Goal: Task Accomplishment & Management: Manage account settings

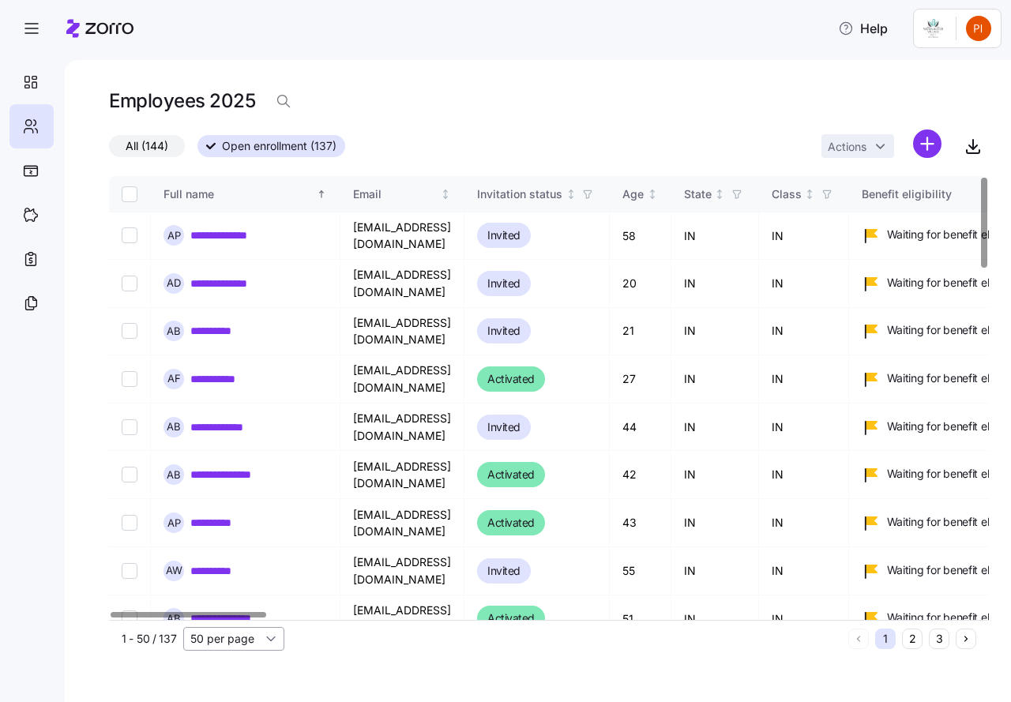
click at [269, 635] on input "50 per page" at bounding box center [233, 639] width 101 height 24
click at [223, 607] on span "150 per page" at bounding box center [229, 602] width 69 height 17
type input "150 per page"
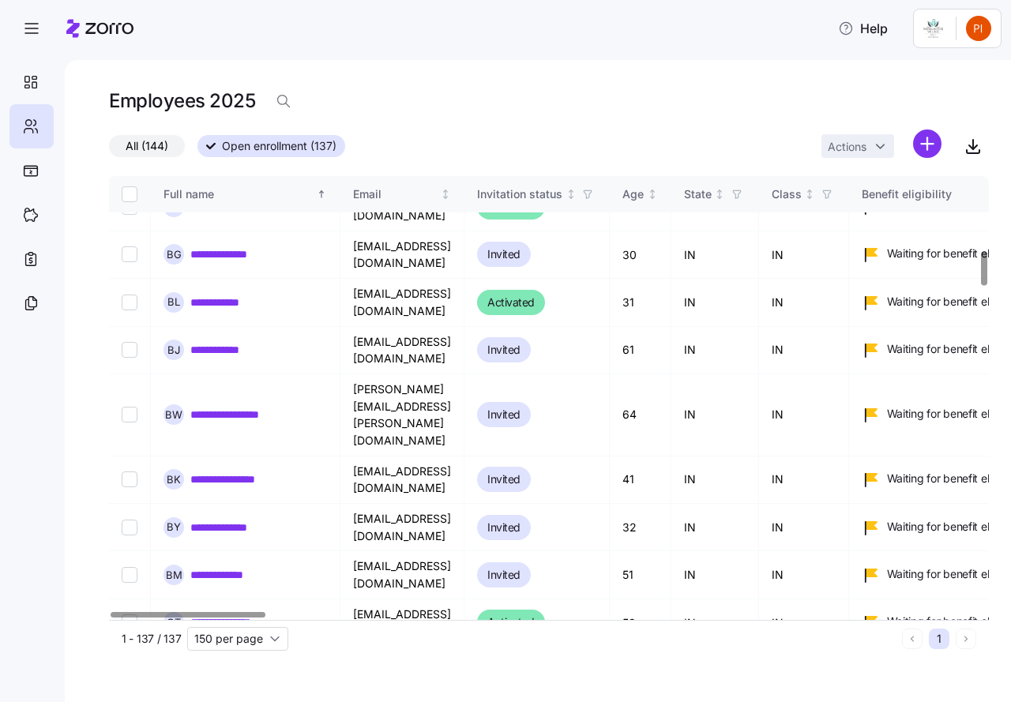
scroll to position [928, 0]
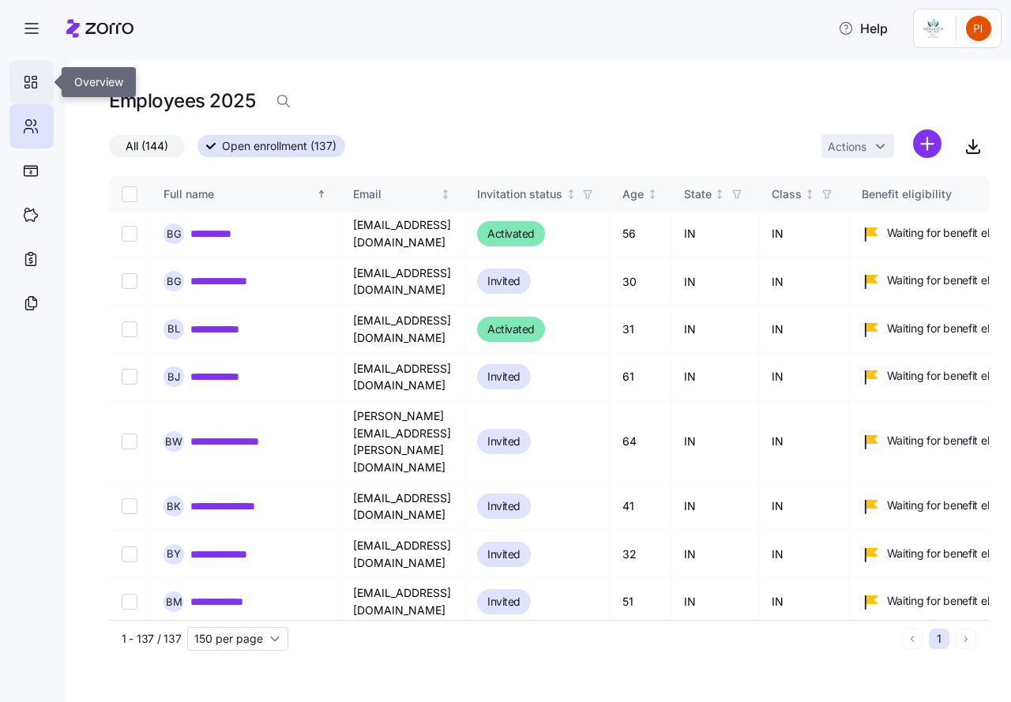
click at [30, 80] on icon at bounding box center [30, 82] width 17 height 19
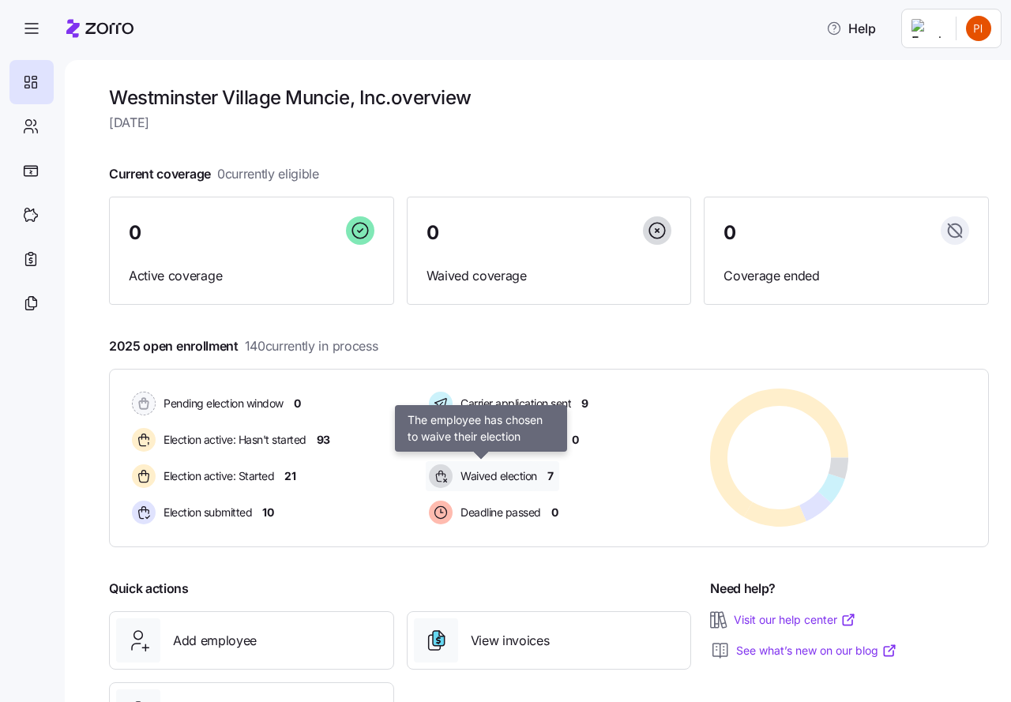
click at [481, 479] on span "Waived election" at bounding box center [496, 476] width 81 height 16
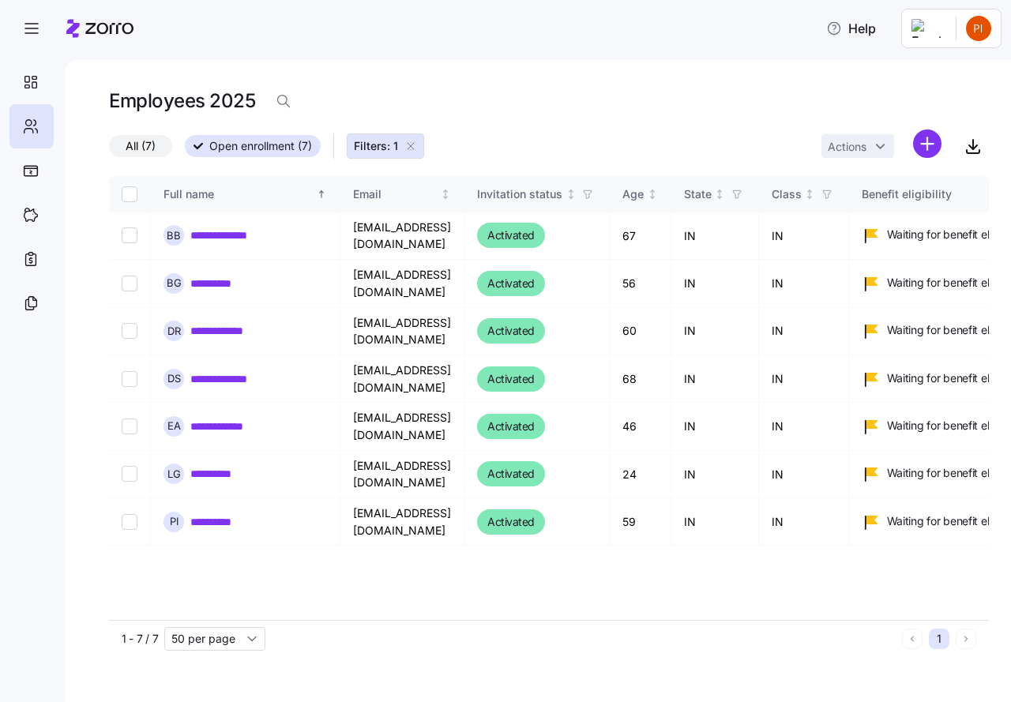
click at [413, 146] on icon "button" at bounding box center [410, 146] width 13 height 13
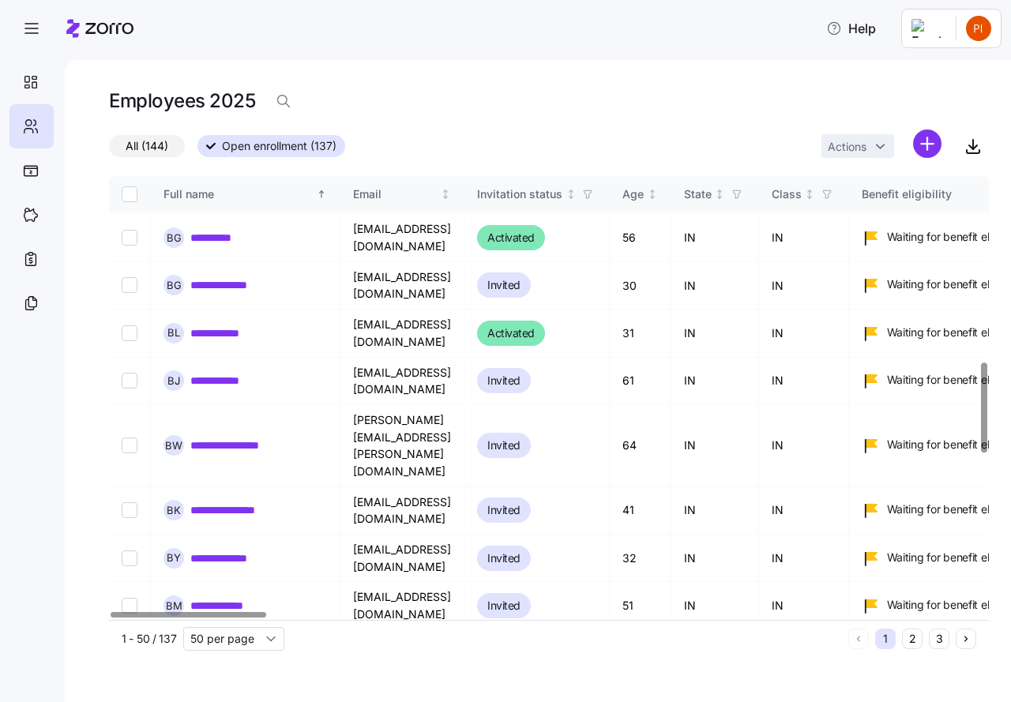
scroll to position [908, 0]
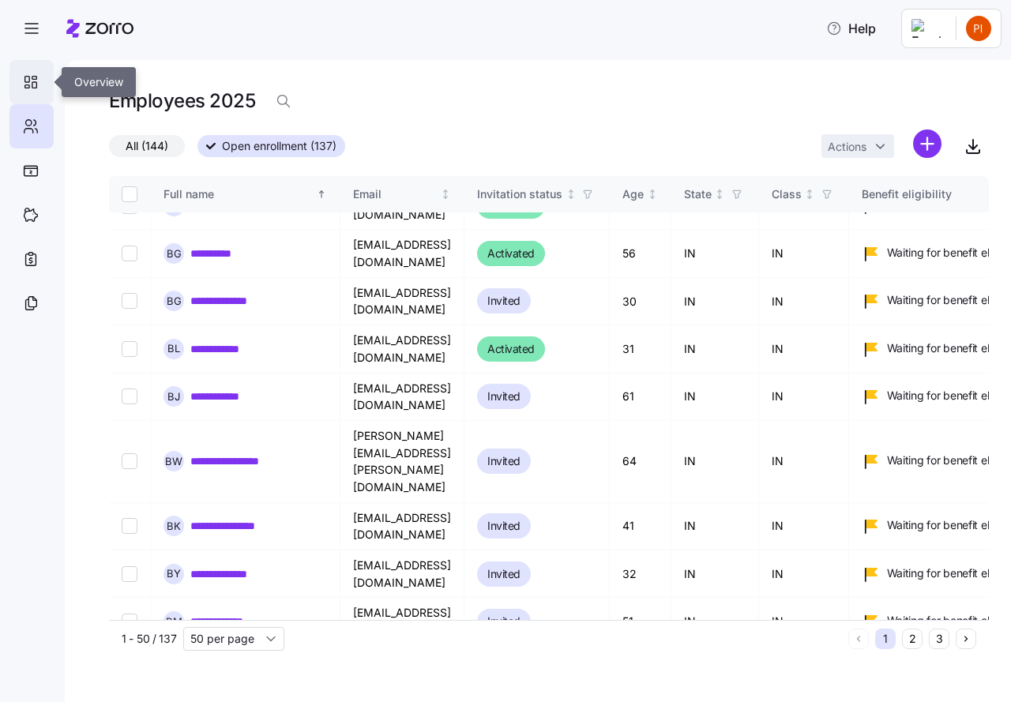
click at [28, 80] on icon at bounding box center [30, 82] width 17 height 19
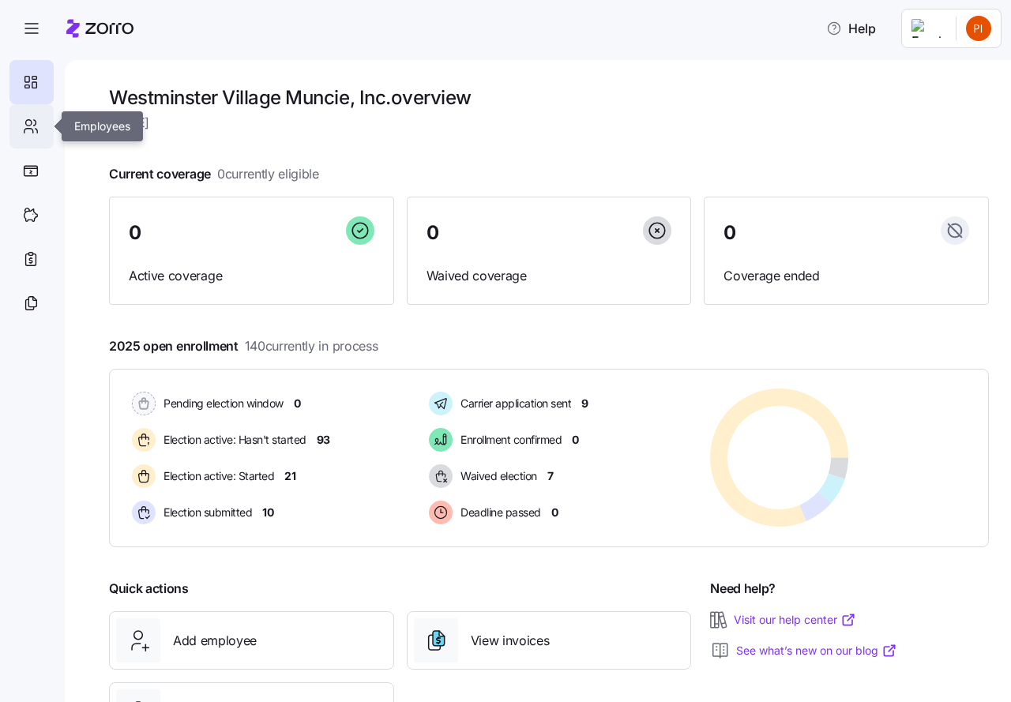
click at [33, 125] on icon at bounding box center [30, 126] width 17 height 19
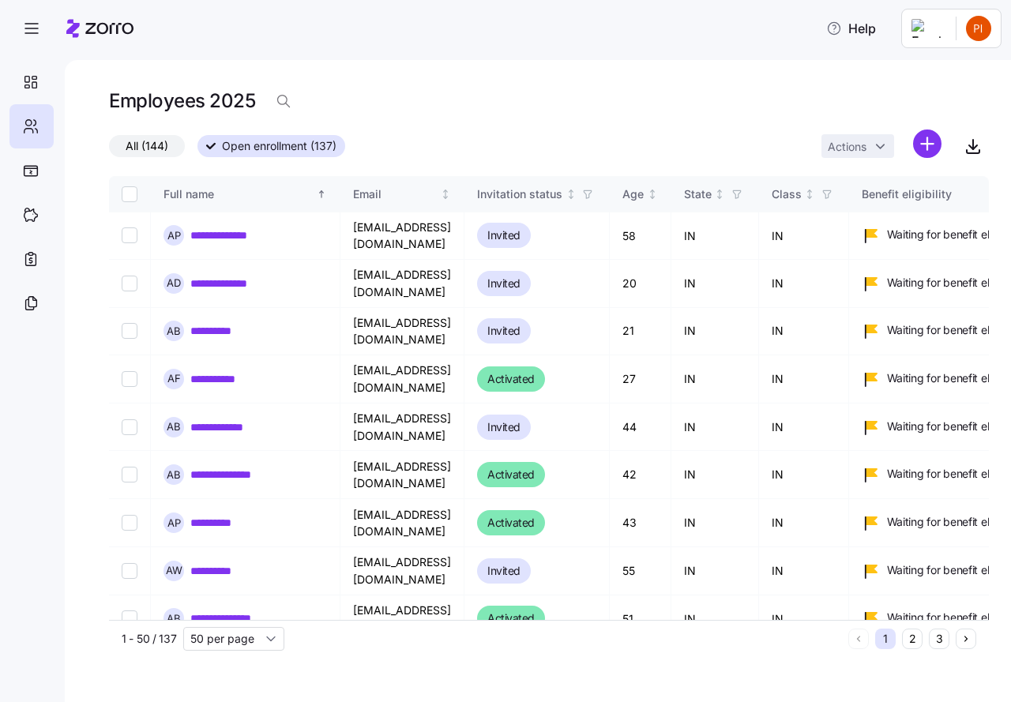
scroll to position [296, 0]
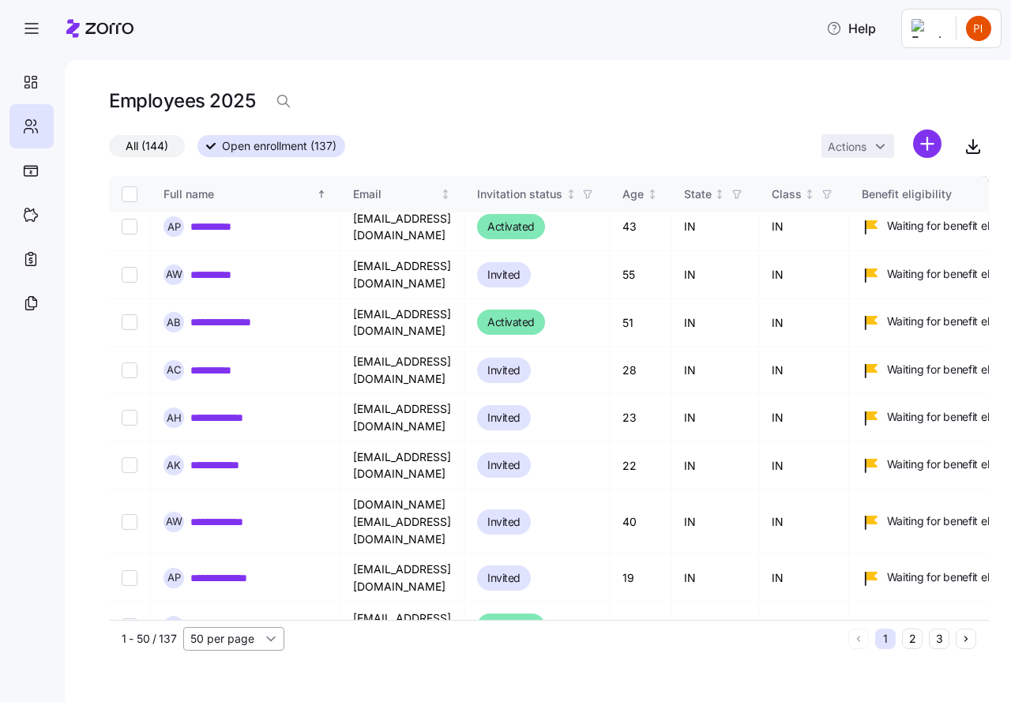
click at [269, 637] on input "50 per page" at bounding box center [233, 639] width 101 height 24
click at [240, 579] on span "100 per page" at bounding box center [229, 578] width 69 height 17
type input "100 per page"
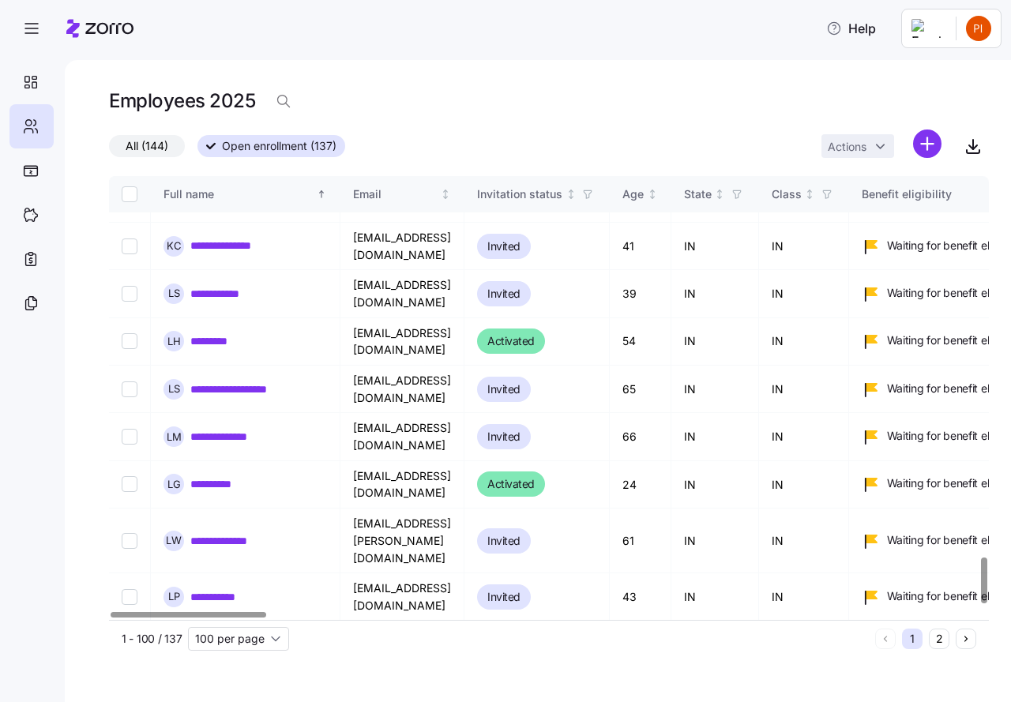
scroll to position [3747, 0]
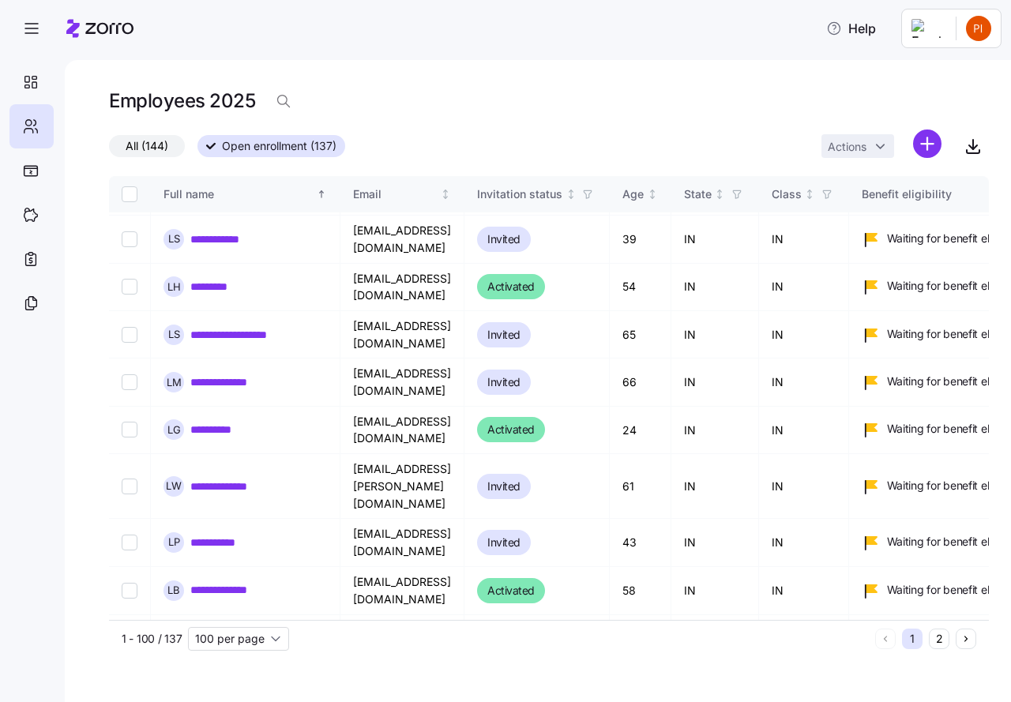
click at [943, 646] on button "2" at bounding box center [939, 639] width 21 height 21
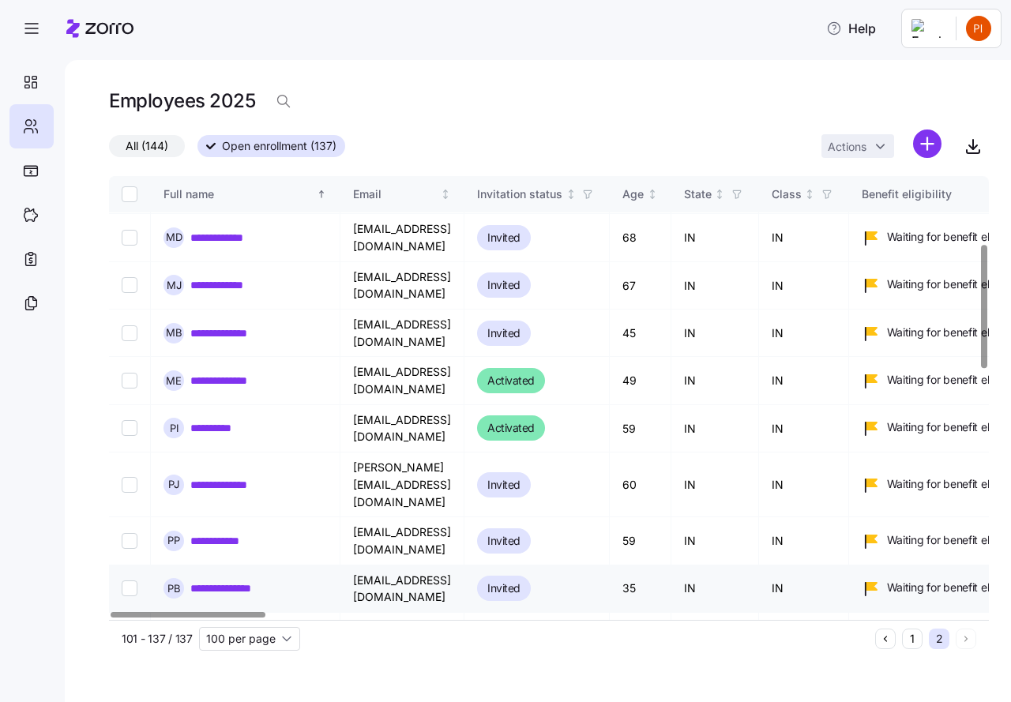
scroll to position [158, 0]
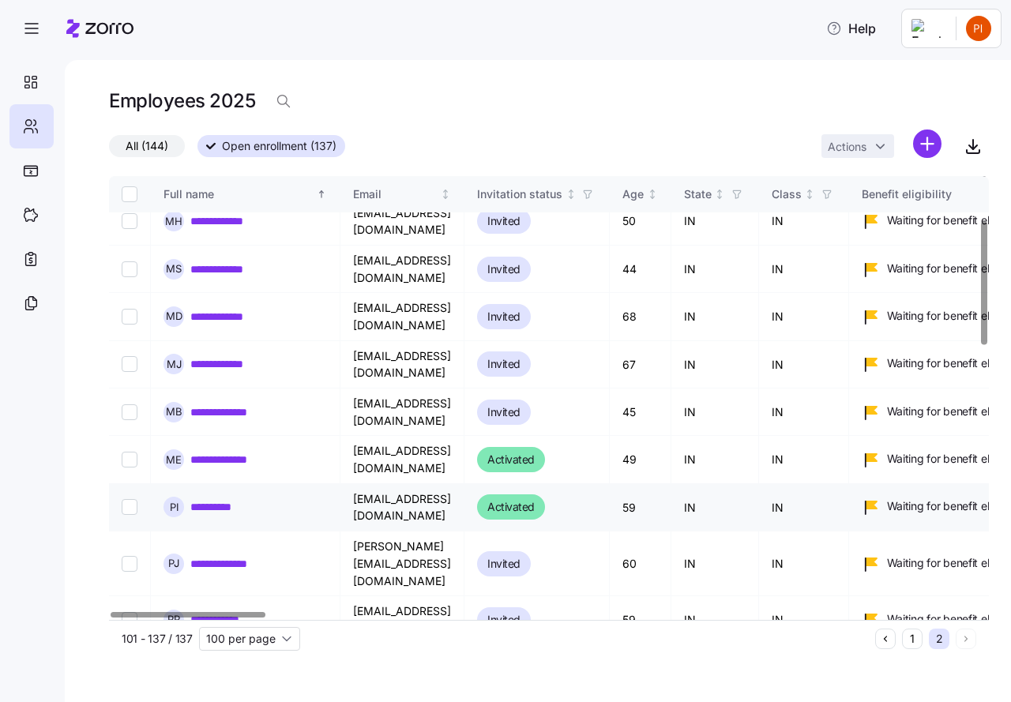
click at [220, 499] on link "**********" at bounding box center [218, 507] width 57 height 16
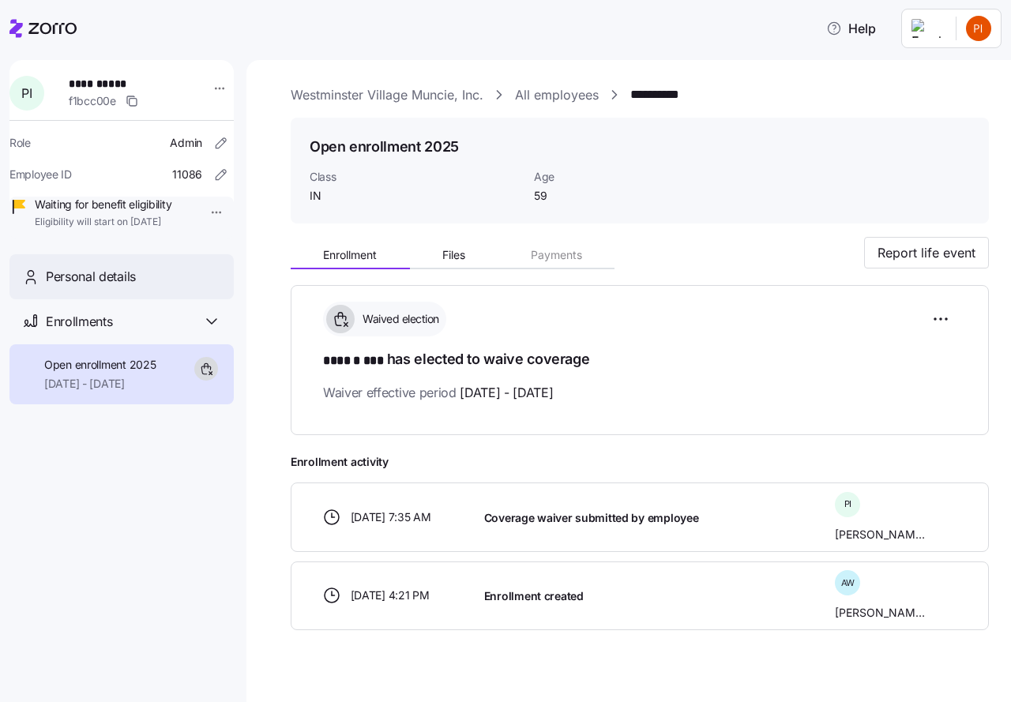
click at [89, 287] on span "Personal details" at bounding box center [91, 277] width 90 height 20
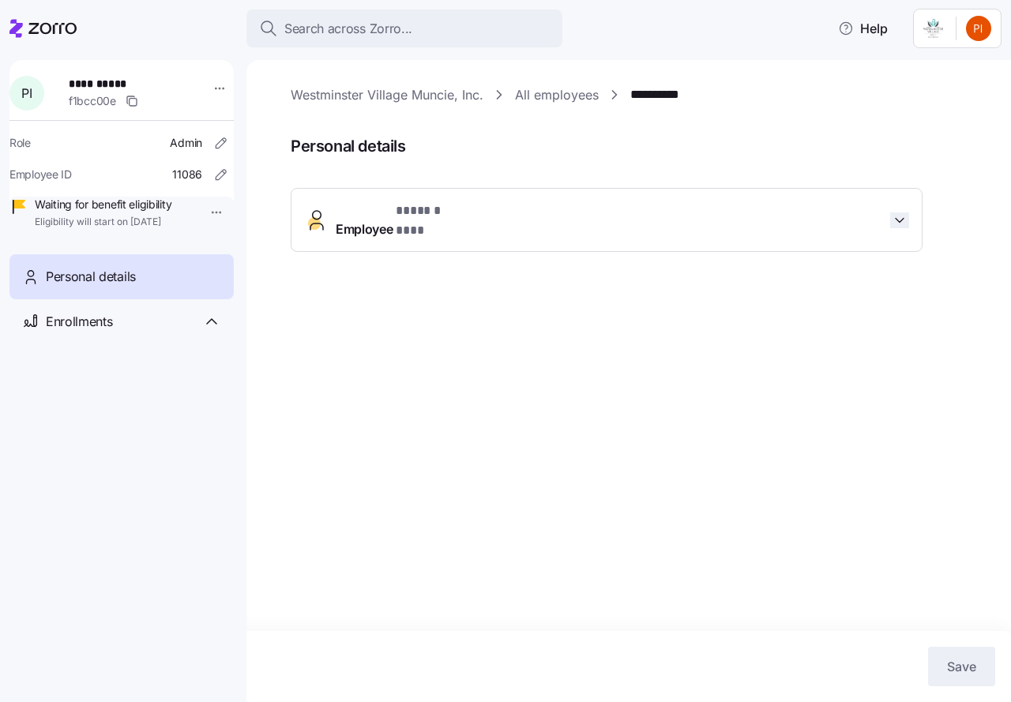
click at [901, 212] on icon "button" at bounding box center [900, 220] width 16 height 16
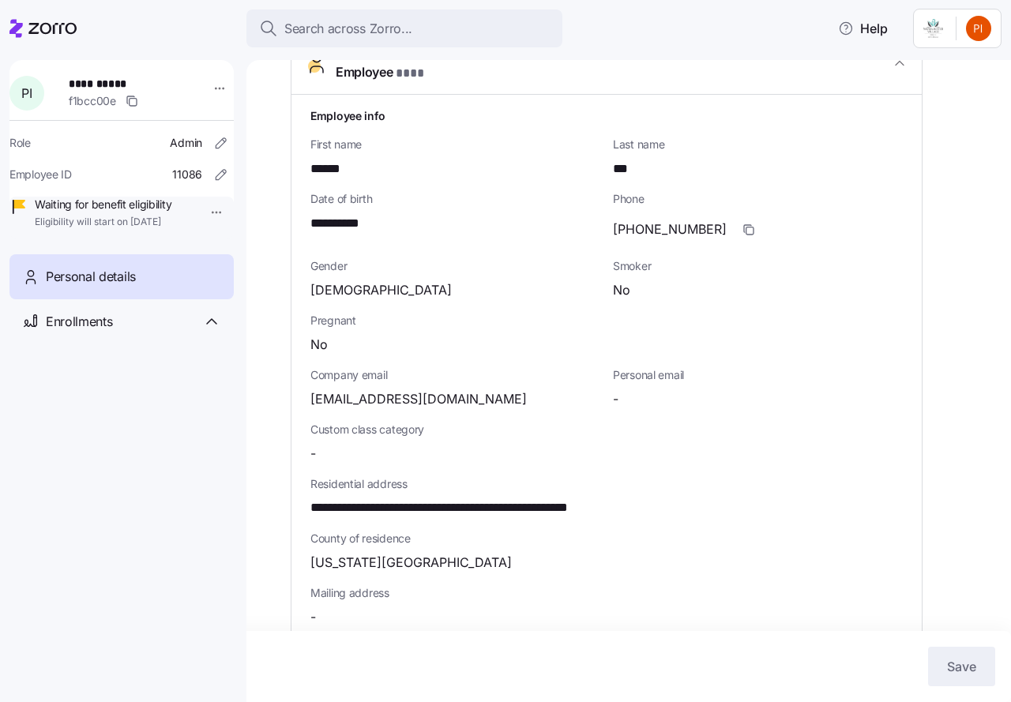
scroll to position [158, 0]
click at [346, 280] on div "[DEMOGRAPHIC_DATA]" at bounding box center [455, 290] width 290 height 20
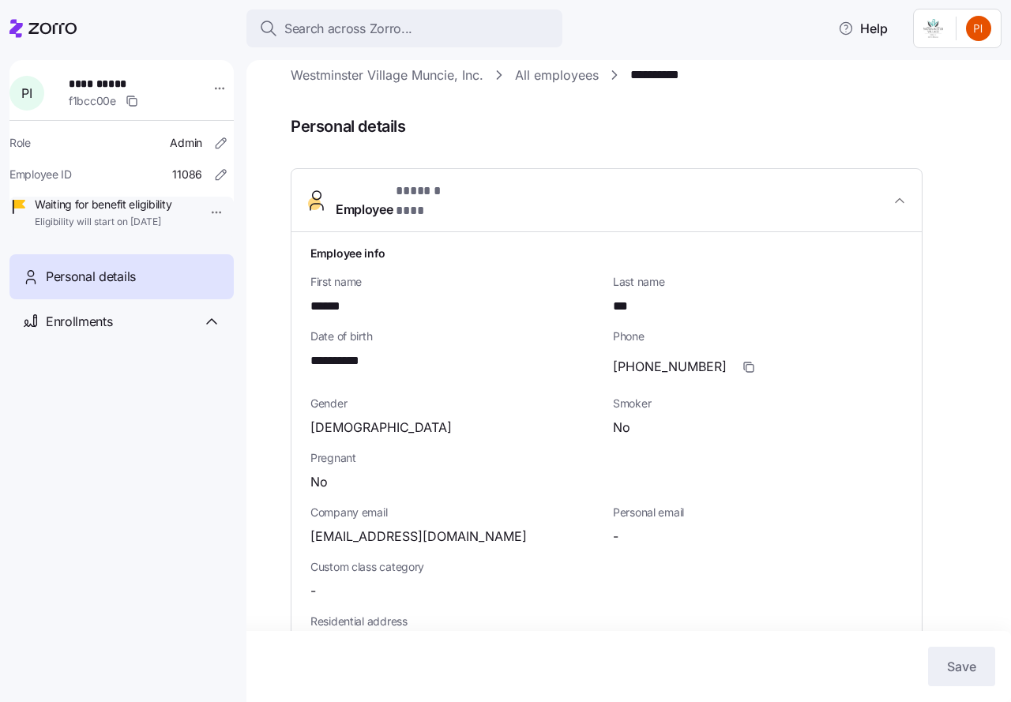
scroll to position [0, 0]
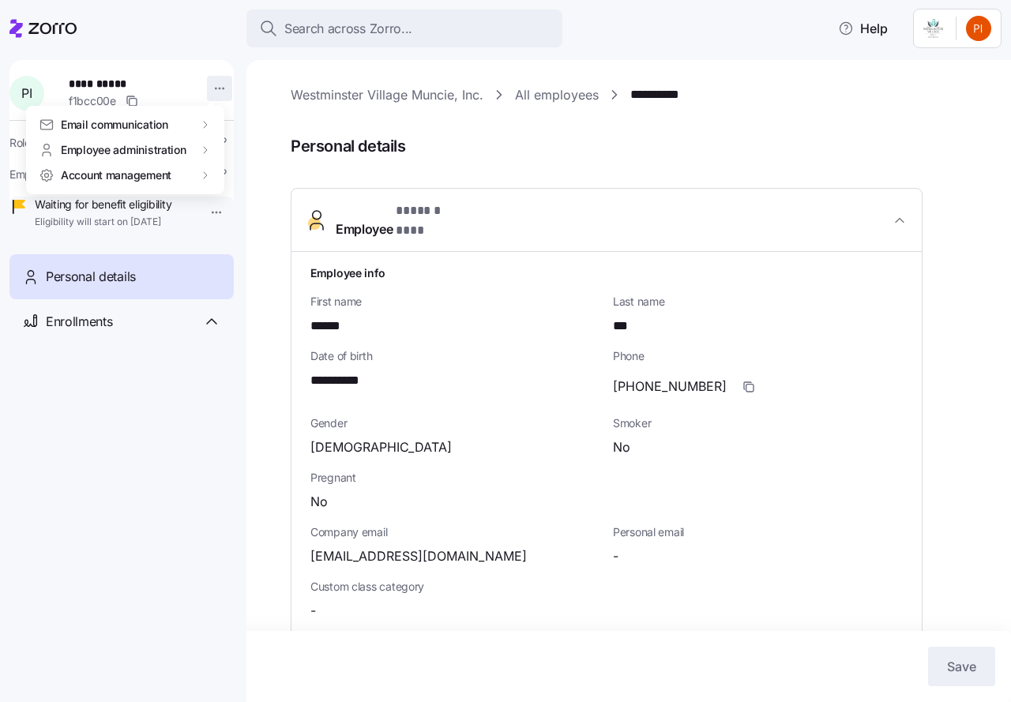
click at [212, 88] on html "**********" at bounding box center [505, 346] width 1011 height 693
click at [212, 297] on html "**********" at bounding box center [505, 346] width 1011 height 693
click at [213, 172] on icon "button" at bounding box center [221, 175] width 16 height 16
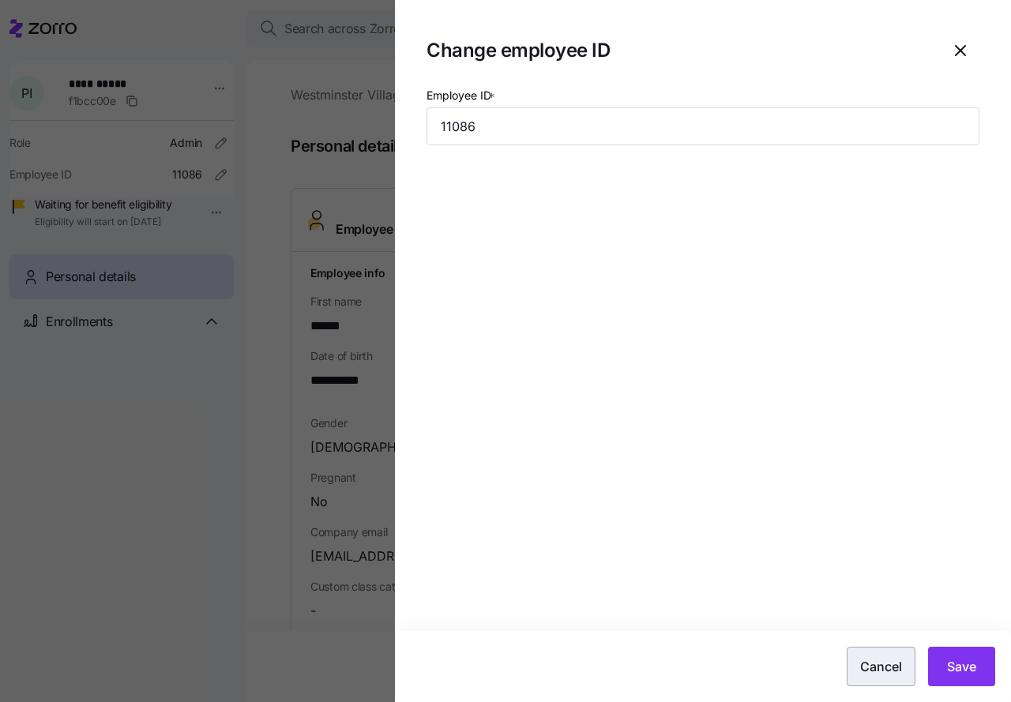
click at [885, 664] on span "Cancel" at bounding box center [881, 666] width 42 height 19
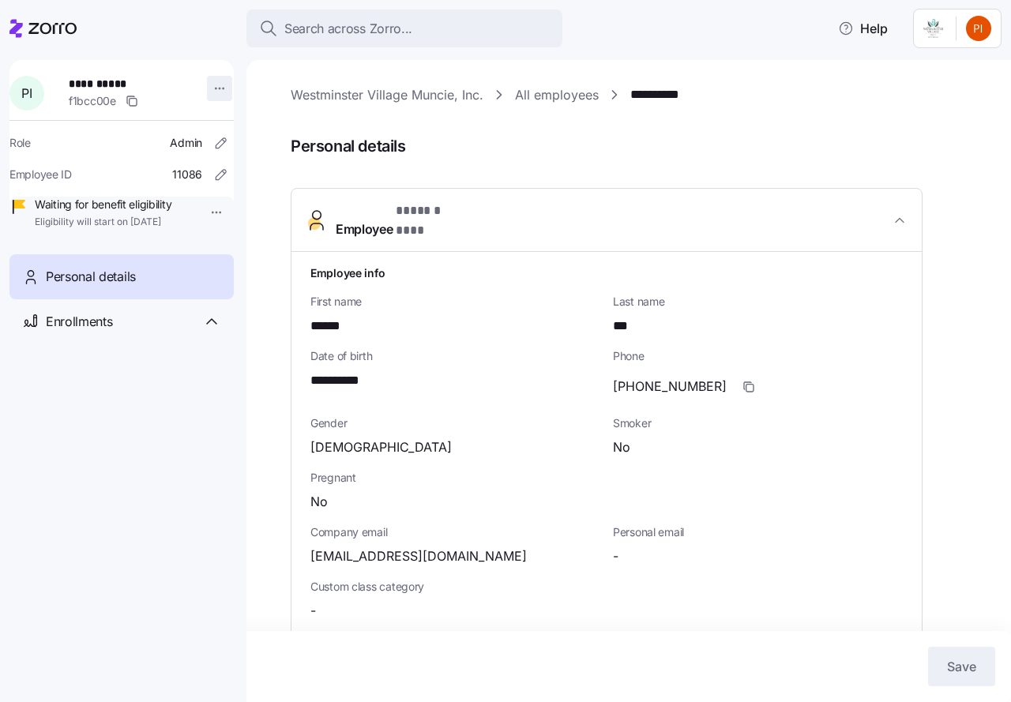
click at [209, 89] on html "**********" at bounding box center [505, 346] width 1011 height 693
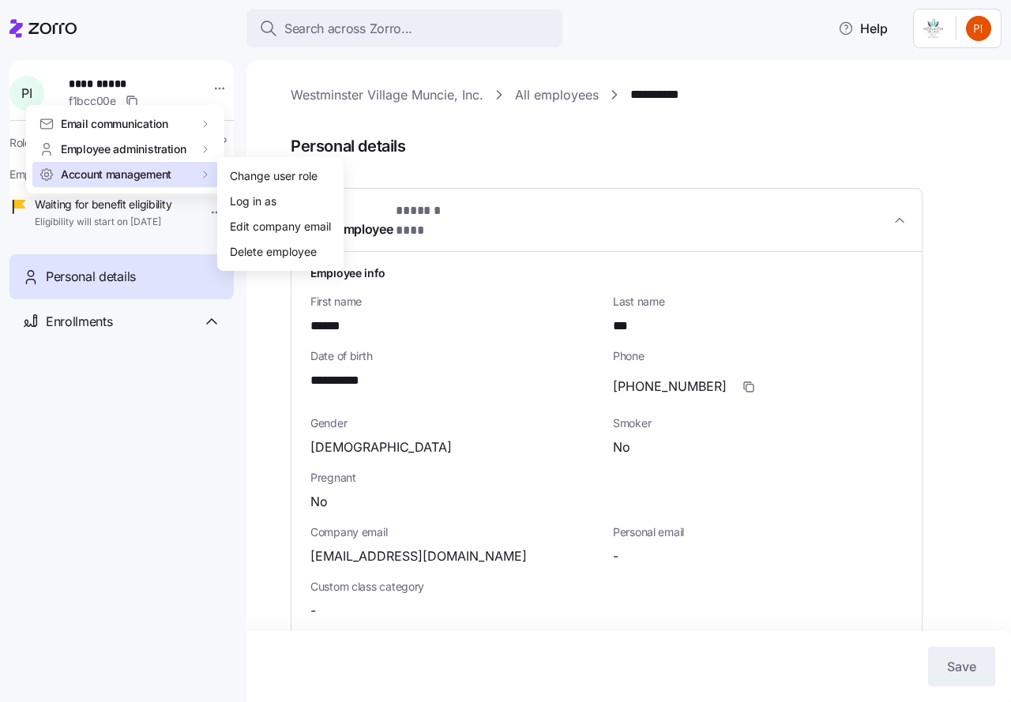
click at [972, 414] on html "**********" at bounding box center [505, 346] width 1011 height 693
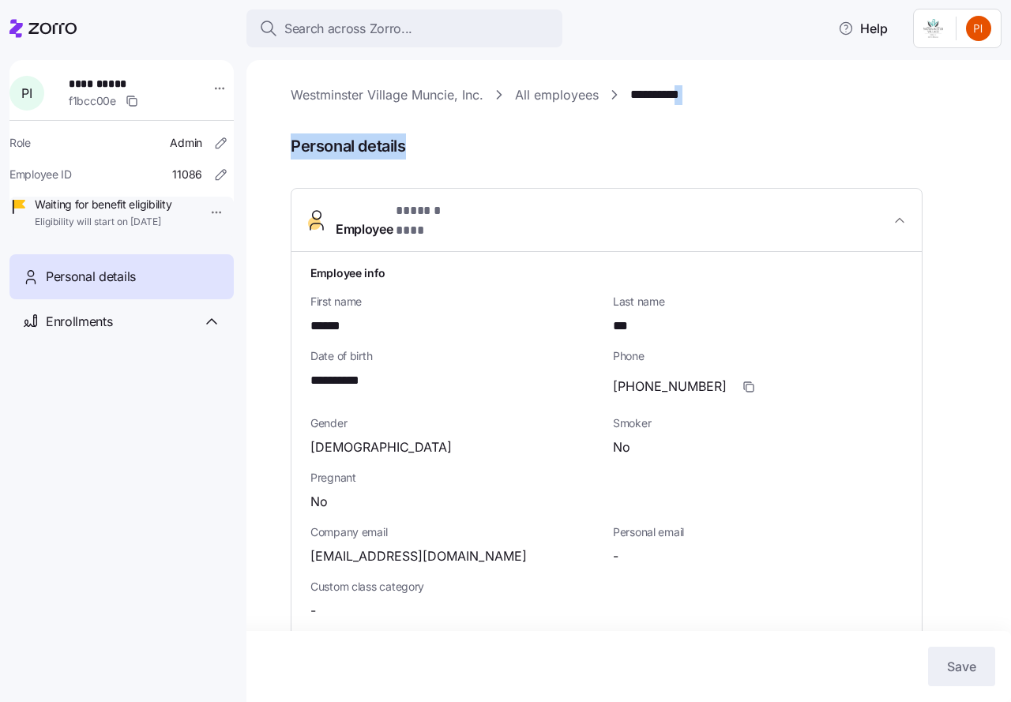
click at [691, 117] on div "**********" at bounding box center [640, 597] width 698 height 1024
click at [783, 141] on span "Personal details" at bounding box center [640, 146] width 698 height 26
click at [389, 145] on span "Personal details" at bounding box center [640, 146] width 698 height 26
click at [320, 92] on link "Westminster Village Muncie, Inc." at bounding box center [387, 95] width 193 height 20
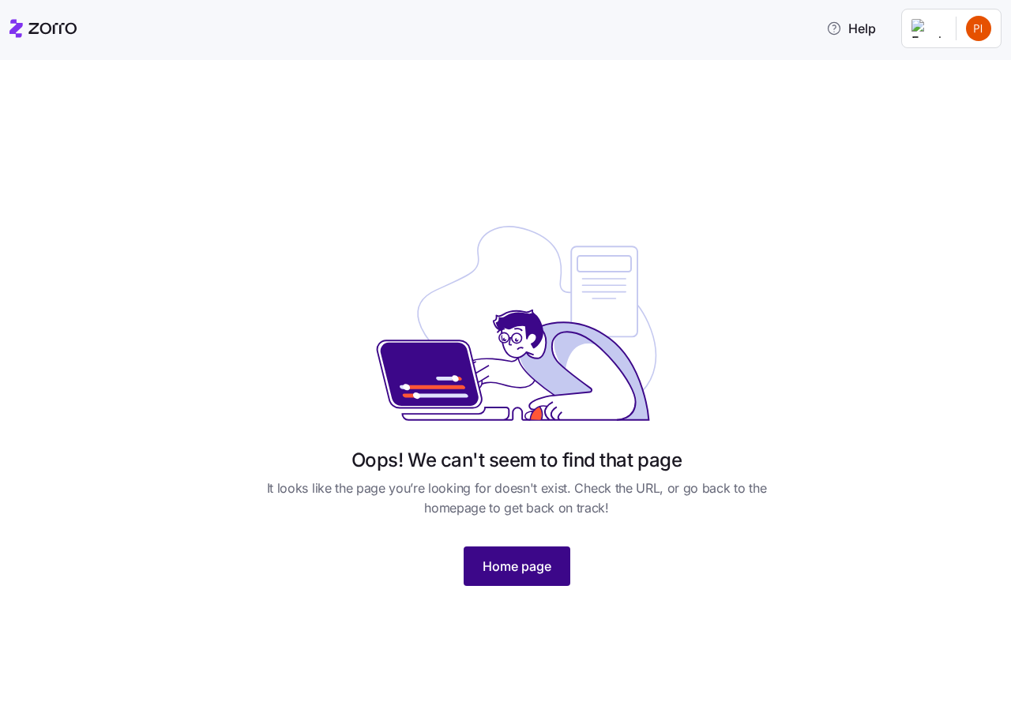
click at [512, 569] on span "Home page" at bounding box center [517, 566] width 69 height 19
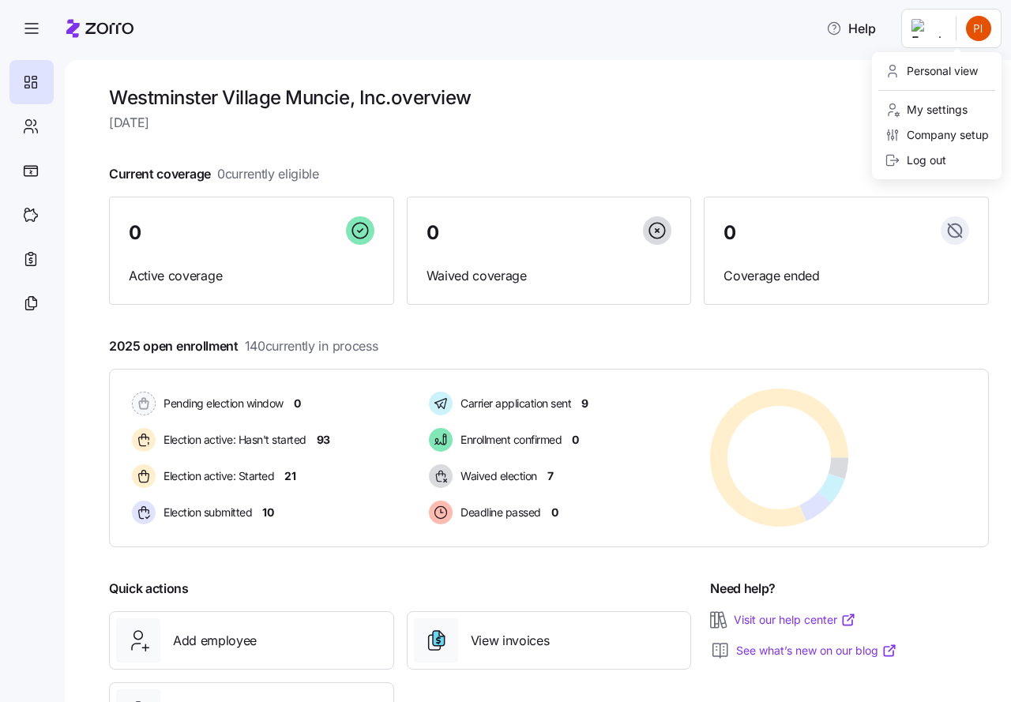
click at [976, 32] on html "Help Westminster Village Muncie, Inc. overview Thursday, September 4 Current co…" at bounding box center [505, 346] width 1011 height 693
click at [948, 69] on div "Personal view" at bounding box center [931, 70] width 93 height 17
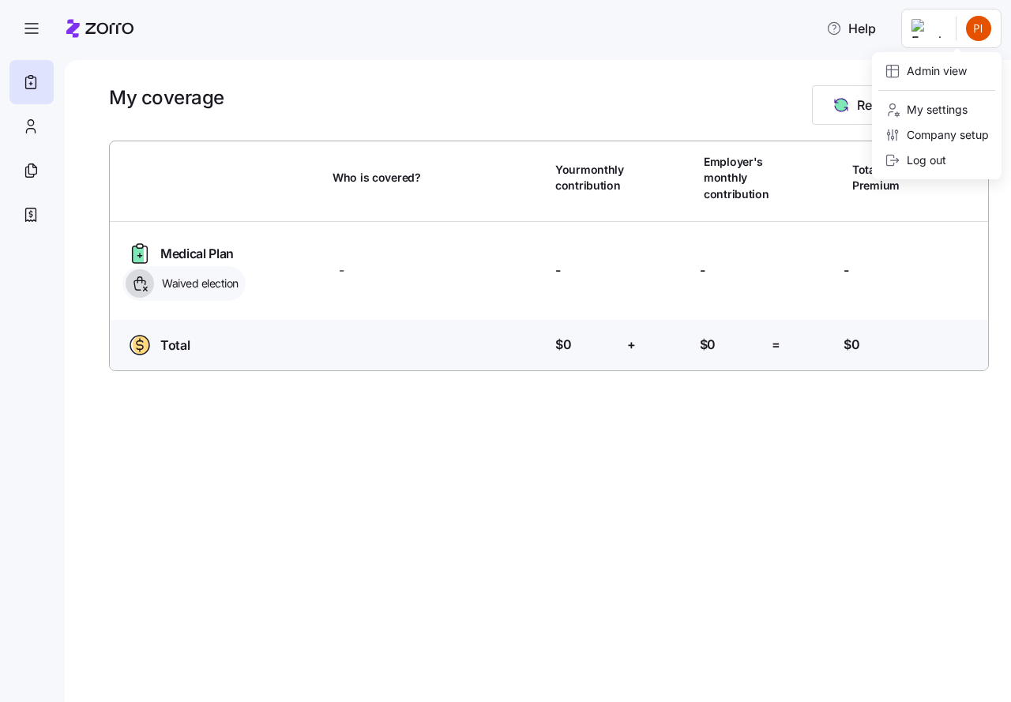
click at [982, 35] on html "Help My coverage Report a Life Event Who is covered? Your monthly contribution …" at bounding box center [505, 346] width 1011 height 693
click at [945, 109] on div "My settings" at bounding box center [926, 109] width 83 height 17
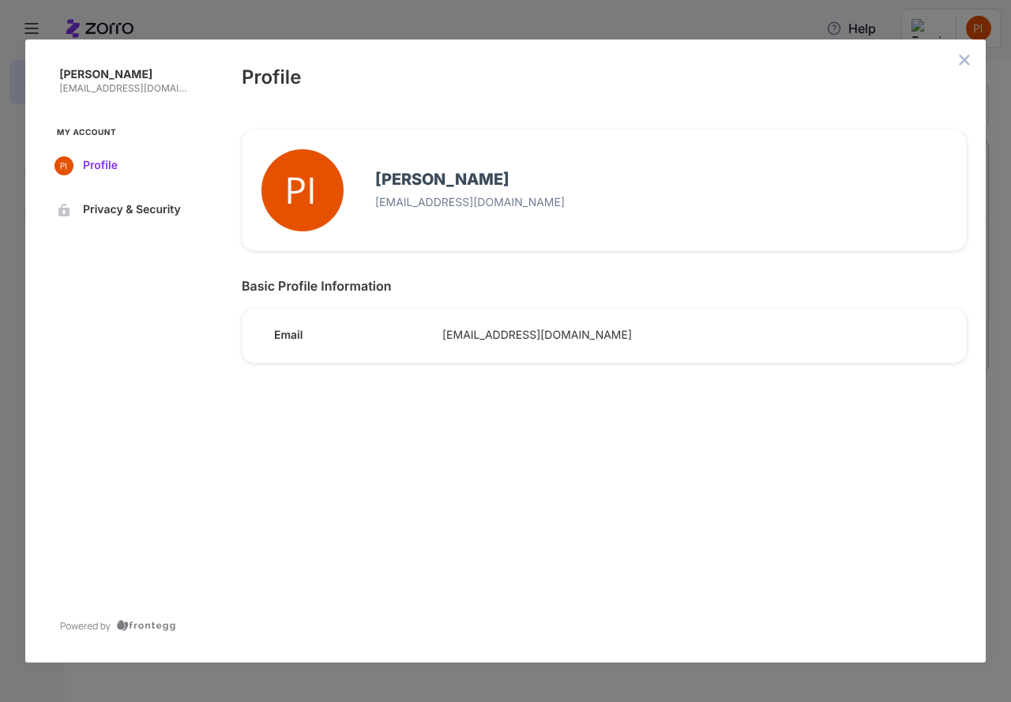
click at [96, 165] on span "Profile" at bounding box center [136, 166] width 107 height 13
click at [964, 63] on icon "close admin-box" at bounding box center [964, 60] width 13 height 13
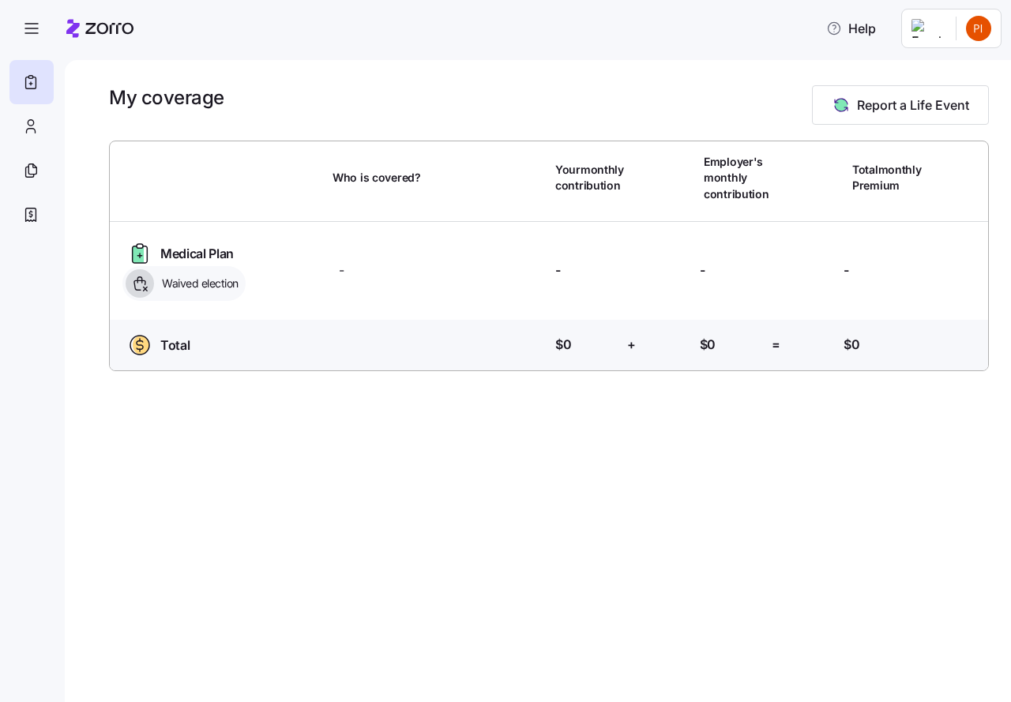
click at [979, 24] on html "Help My coverage Report a Life Event Who is covered? Your monthly contribution …" at bounding box center [505, 346] width 1011 height 693
click at [28, 81] on html "Help My coverage Report a Life Event Who is covered? Your monthly contribution …" at bounding box center [505, 346] width 1011 height 693
click at [984, 28] on html "Help My coverage Report a Life Event Who is covered? Your monthly contribution …" at bounding box center [505, 346] width 1011 height 693
click at [931, 72] on div "Admin view" at bounding box center [926, 70] width 82 height 17
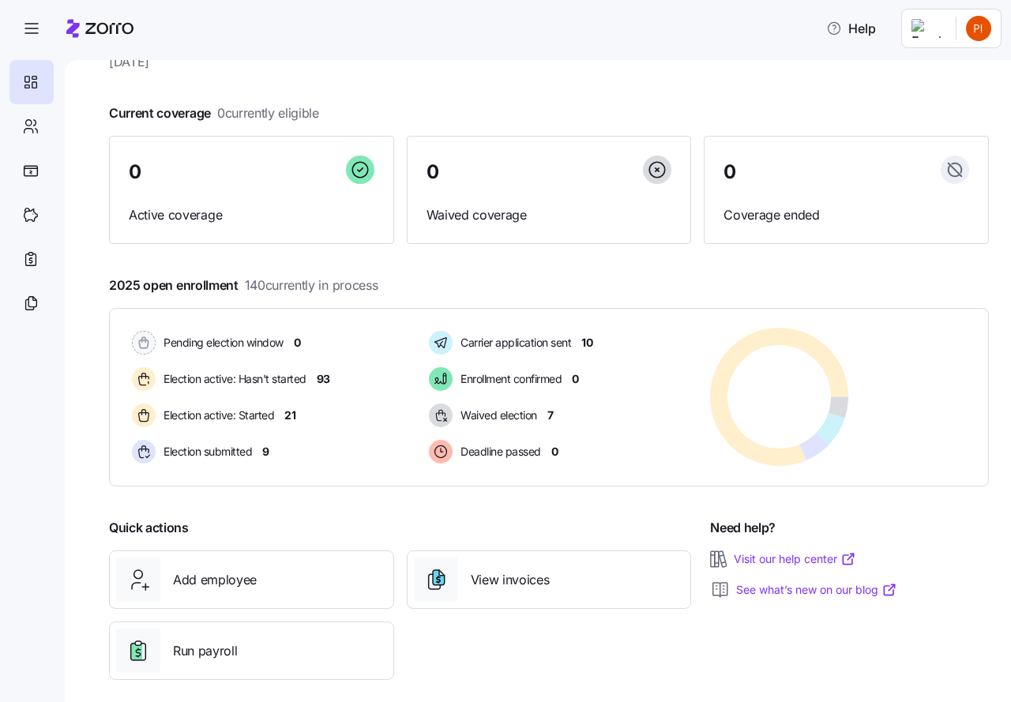
scroll to position [77, 0]
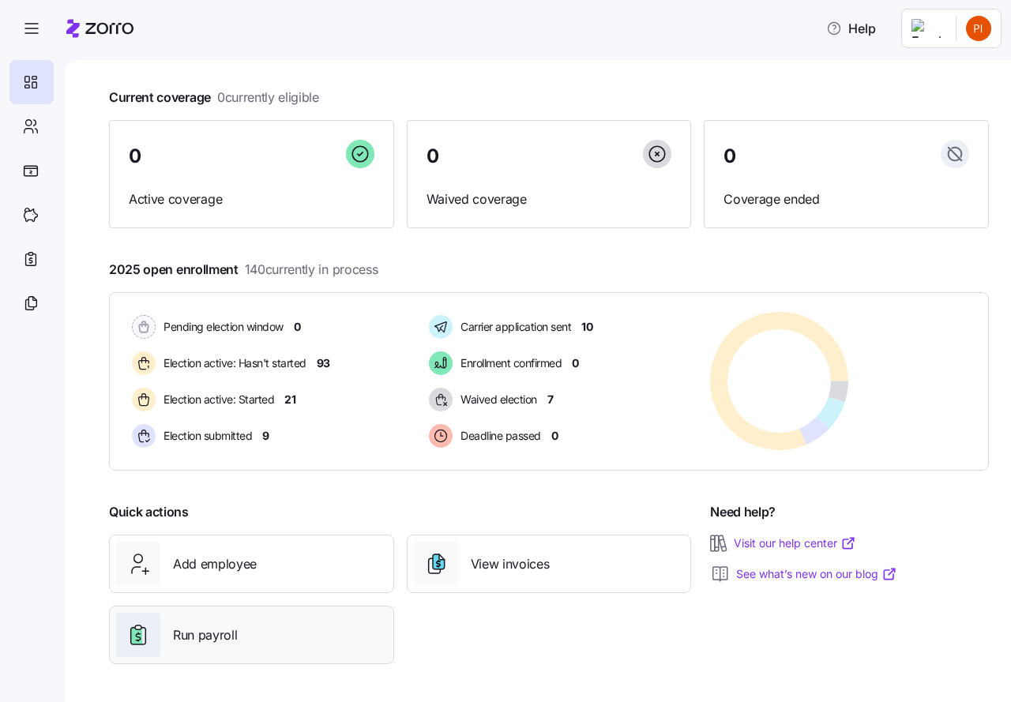
click at [191, 635] on span "Run payroll" at bounding box center [205, 635] width 64 height 20
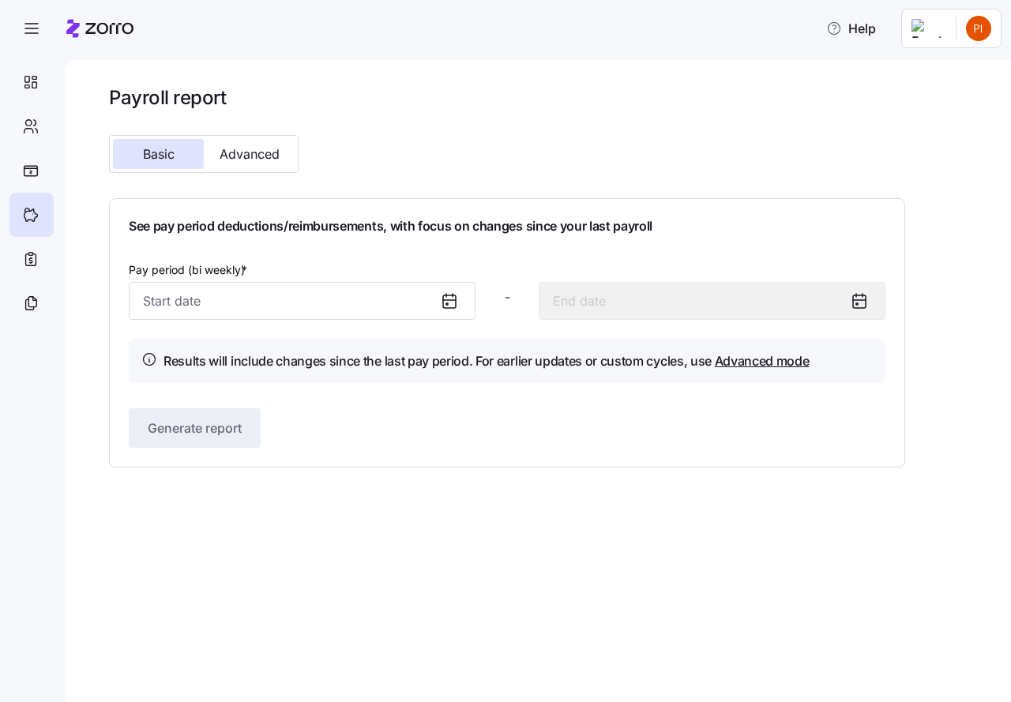
click at [445, 302] on icon at bounding box center [449, 300] width 19 height 19
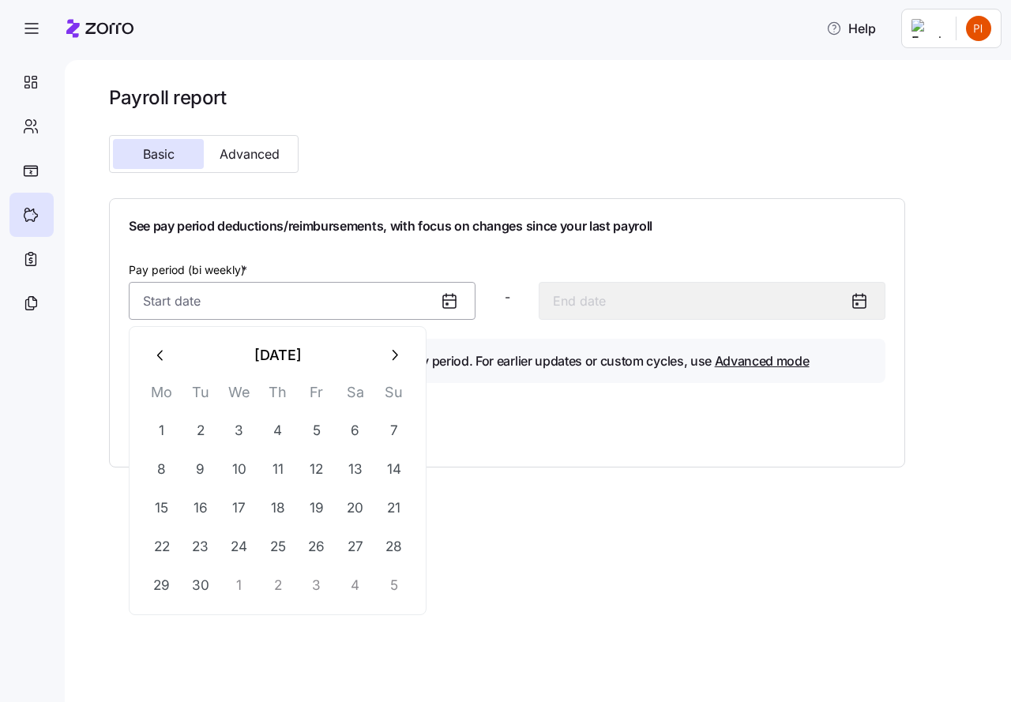
click at [165, 298] on input "Pay period (bi weekly) *" at bounding box center [302, 301] width 347 height 38
click at [162, 356] on icon "button" at bounding box center [160, 355] width 17 height 17
click at [317, 580] on button "29" at bounding box center [317, 585] width 38 height 38
type input "August 29, 2025"
type input "September 11, 2025"
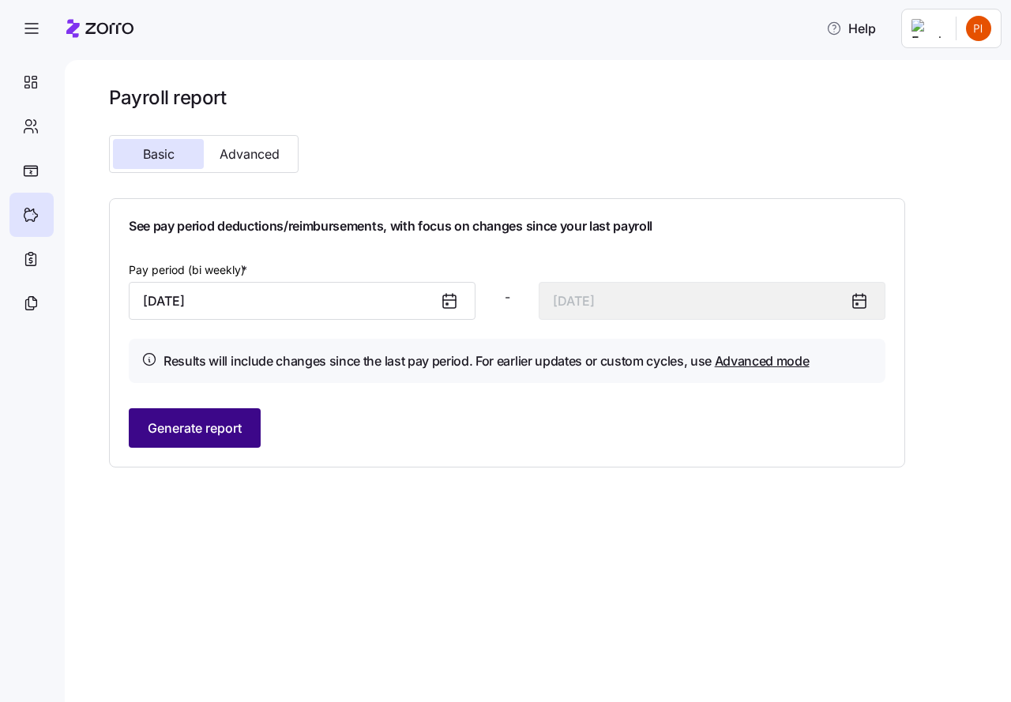
click at [193, 427] on span "Generate report" at bounding box center [195, 428] width 94 height 19
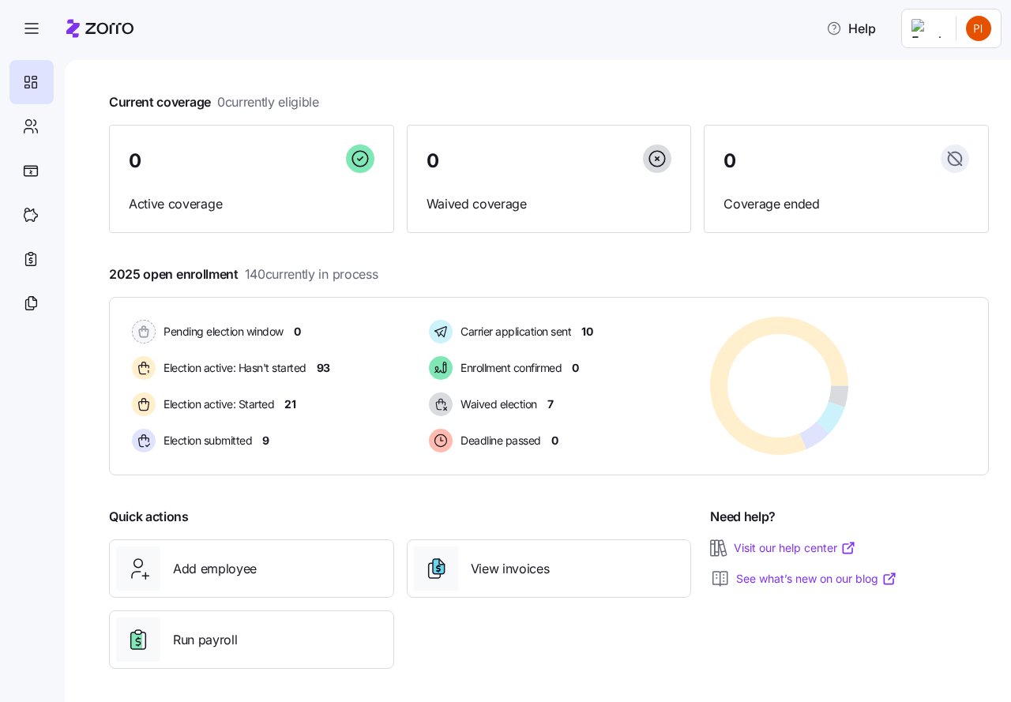
scroll to position [77, 0]
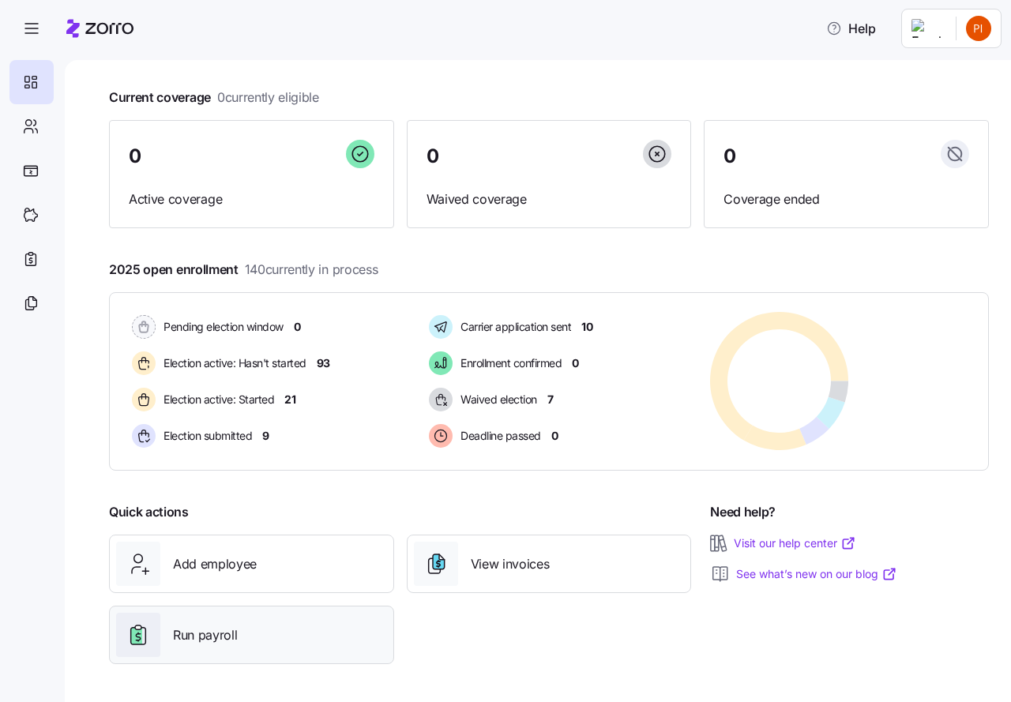
click at [195, 631] on span "Run payroll" at bounding box center [205, 635] width 64 height 20
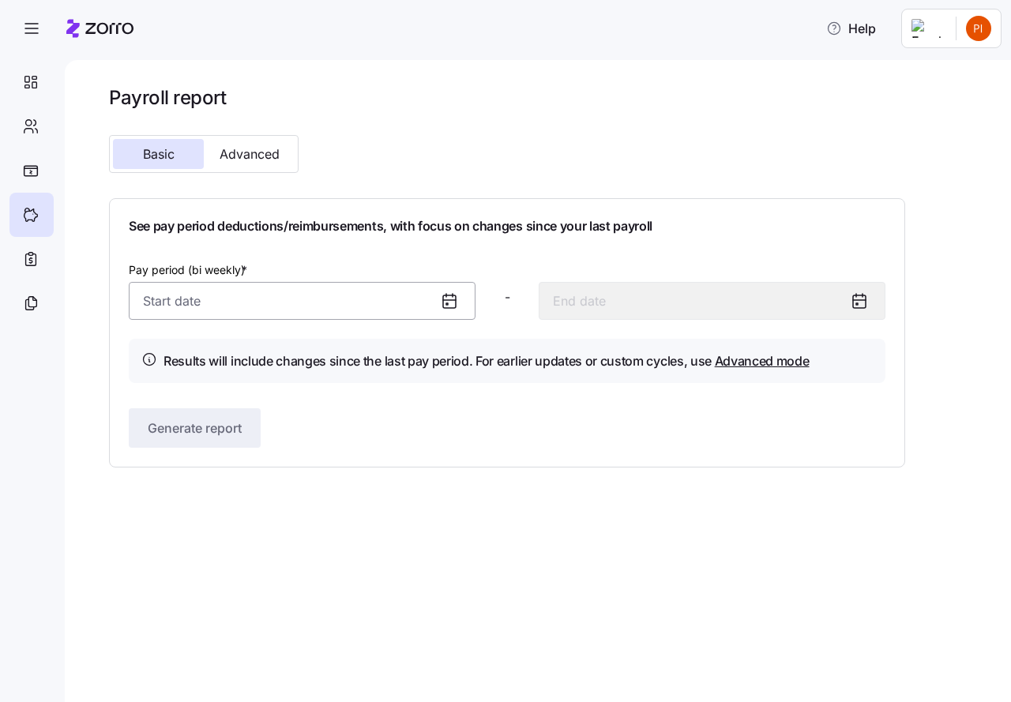
click at [247, 301] on input "Pay period (bi weekly) *" at bounding box center [302, 301] width 347 height 38
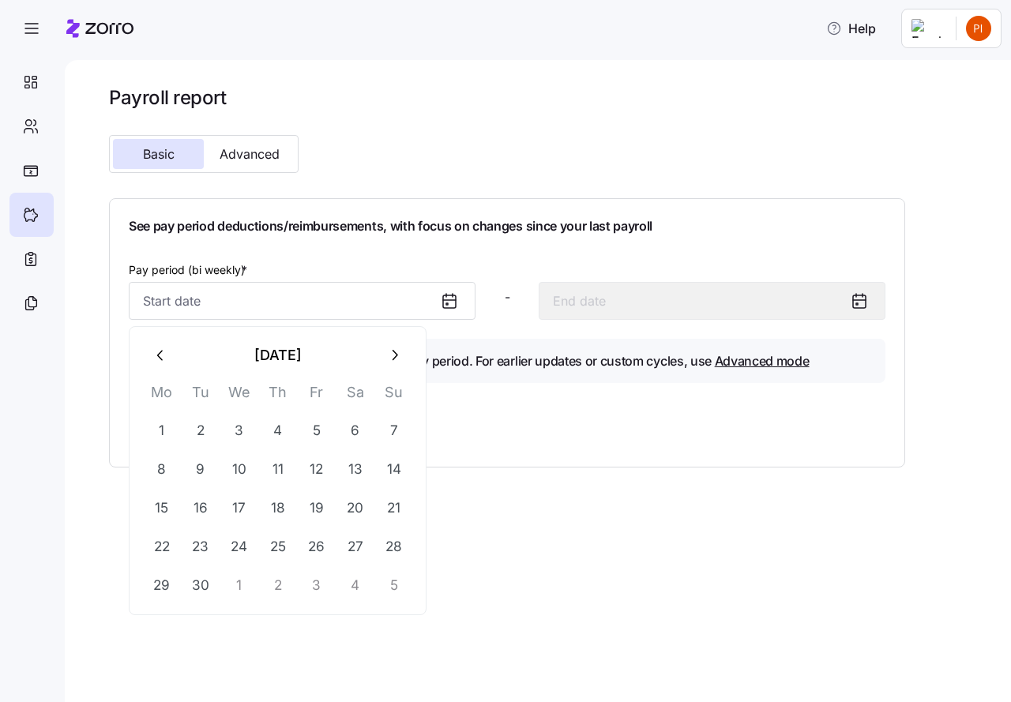
type input "9"
type input "September 14, 2001"
type input "93"
type input "January 14, 1993"
type input "930"
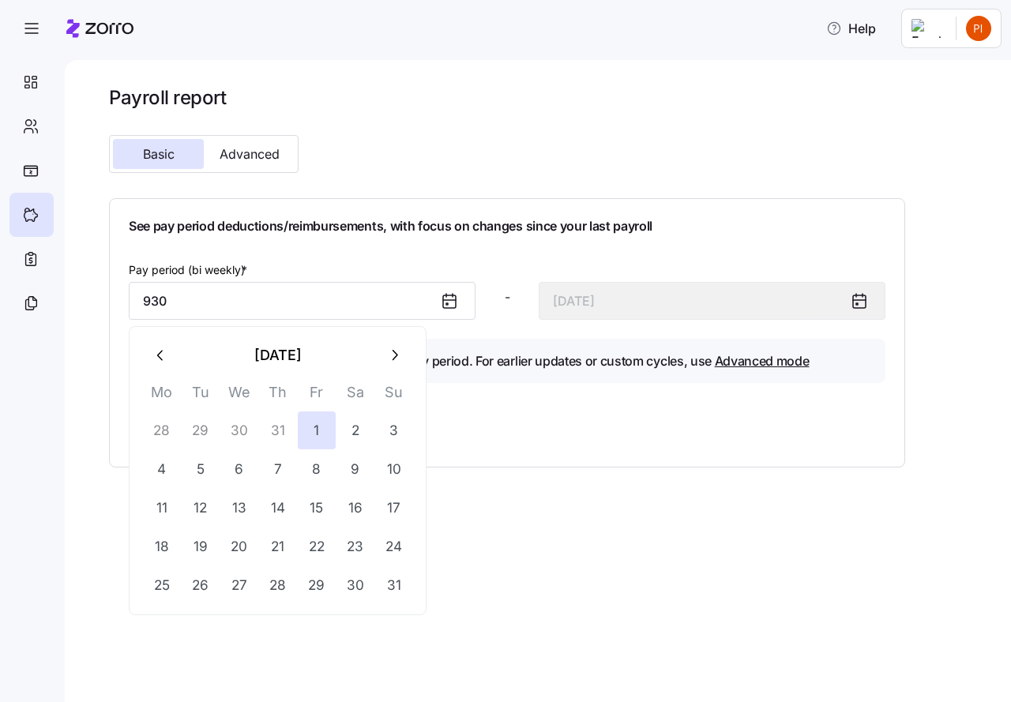
type input "January 14, 0930"
type input "93"
type input "January 14, 1993"
type input "9"
type input "September 14, 2001"
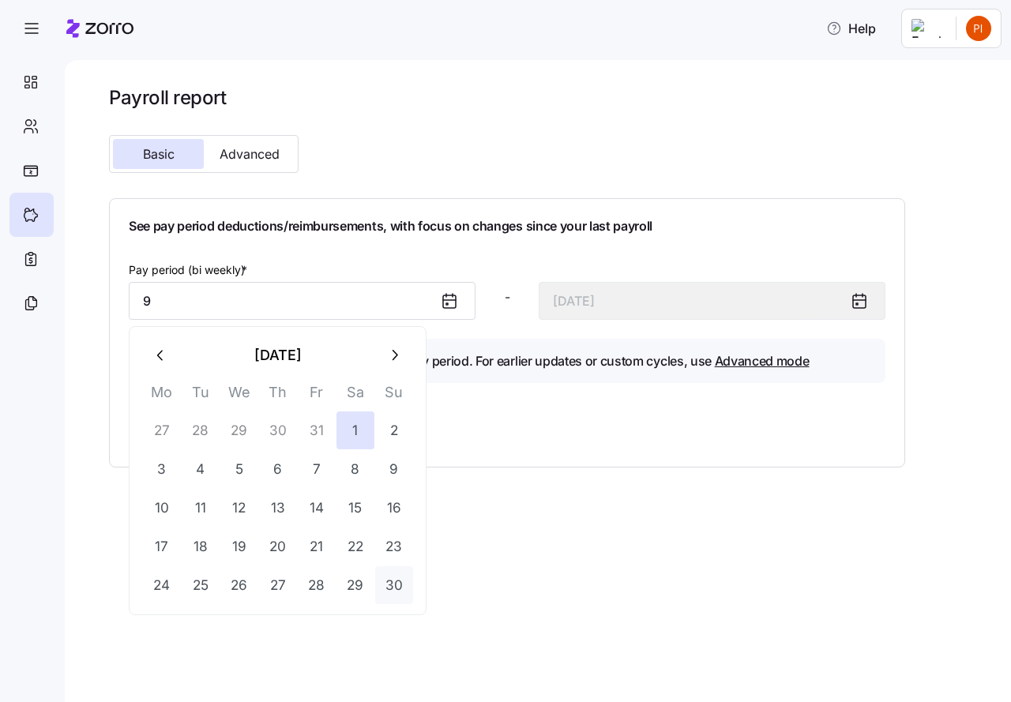
click at [393, 584] on button "30" at bounding box center [394, 585] width 38 height 38
type input "September 30, 2001"
type input "October 13, 2001"
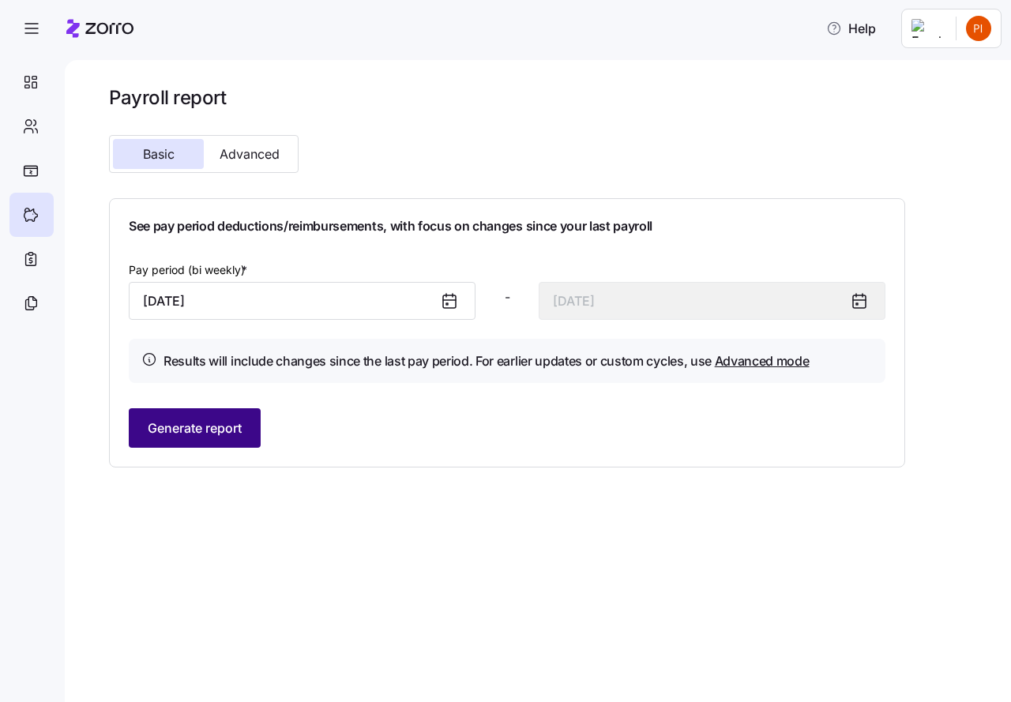
type input "September 30, 2001"
click at [175, 423] on span "Generate report" at bounding box center [195, 428] width 94 height 19
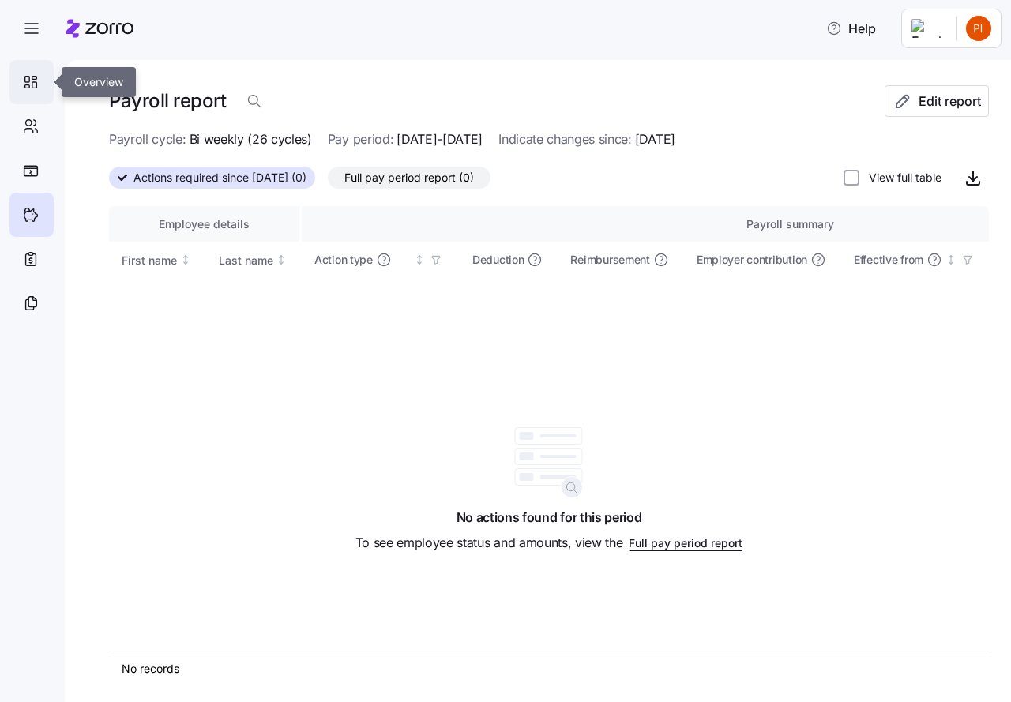
click at [28, 80] on icon at bounding box center [30, 82] width 17 height 19
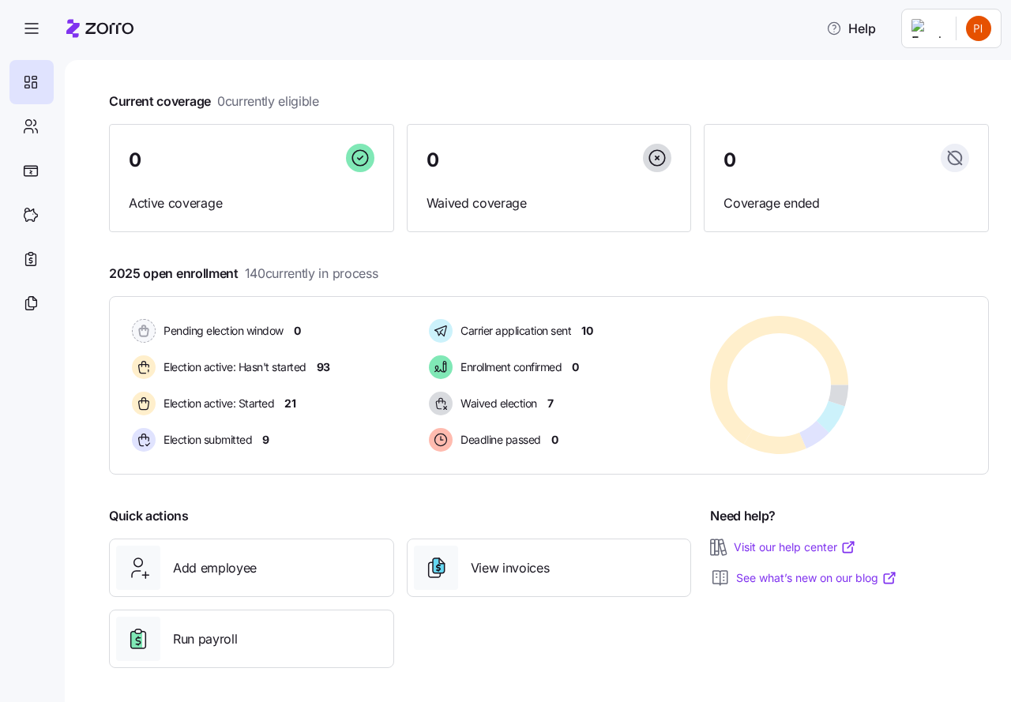
scroll to position [77, 0]
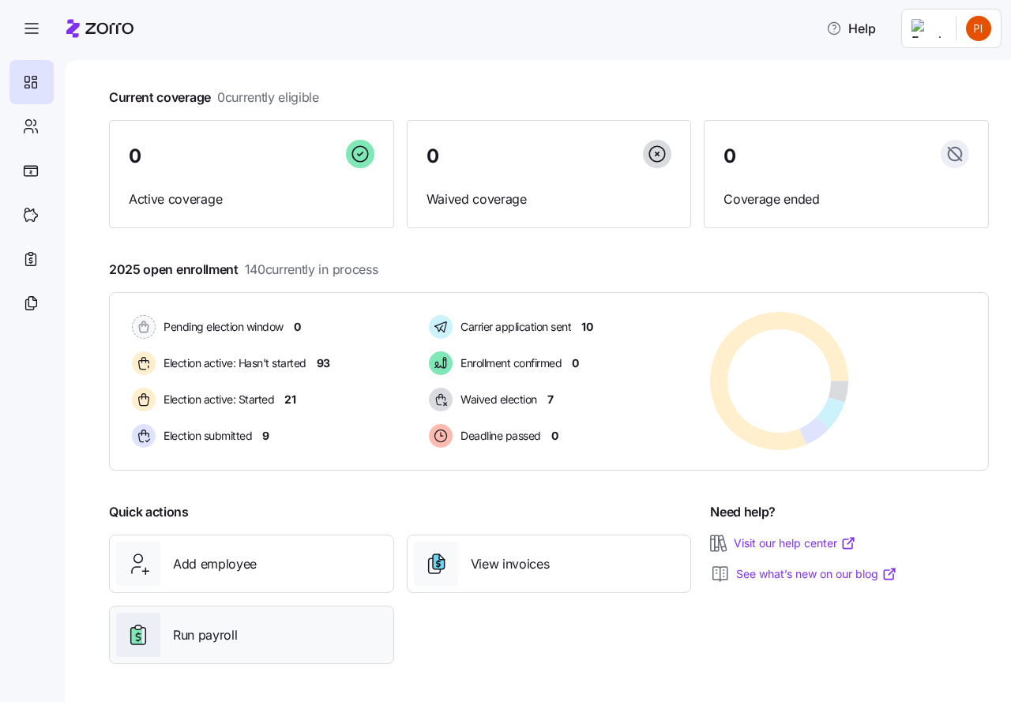
click at [194, 636] on span "Run payroll" at bounding box center [205, 635] width 64 height 20
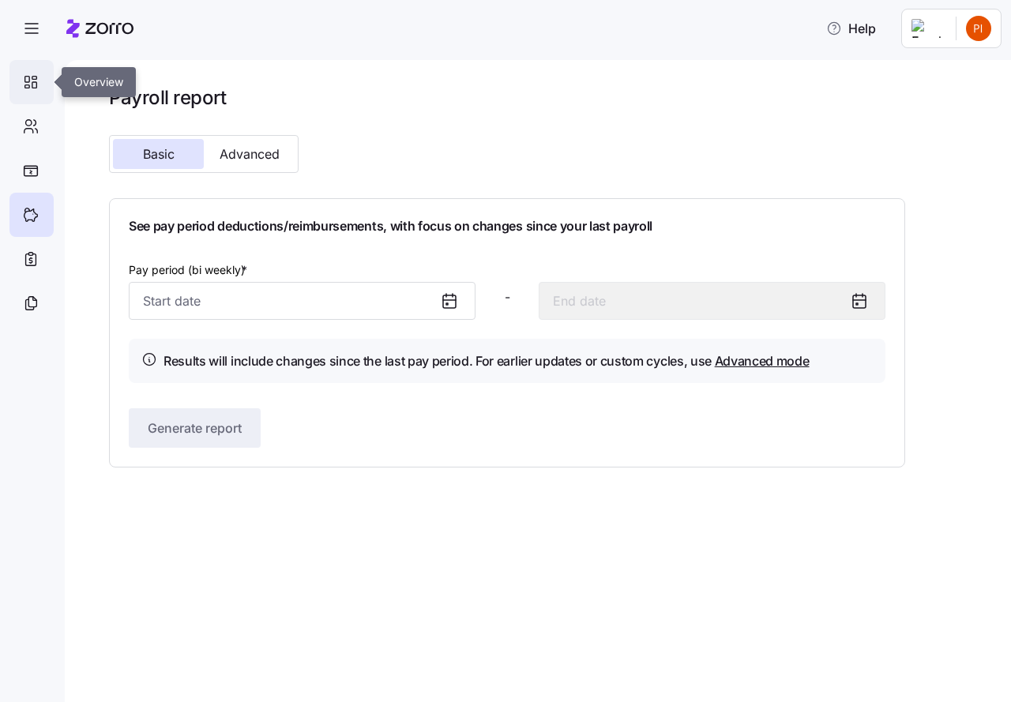
click at [32, 82] on icon at bounding box center [34, 85] width 5 height 6
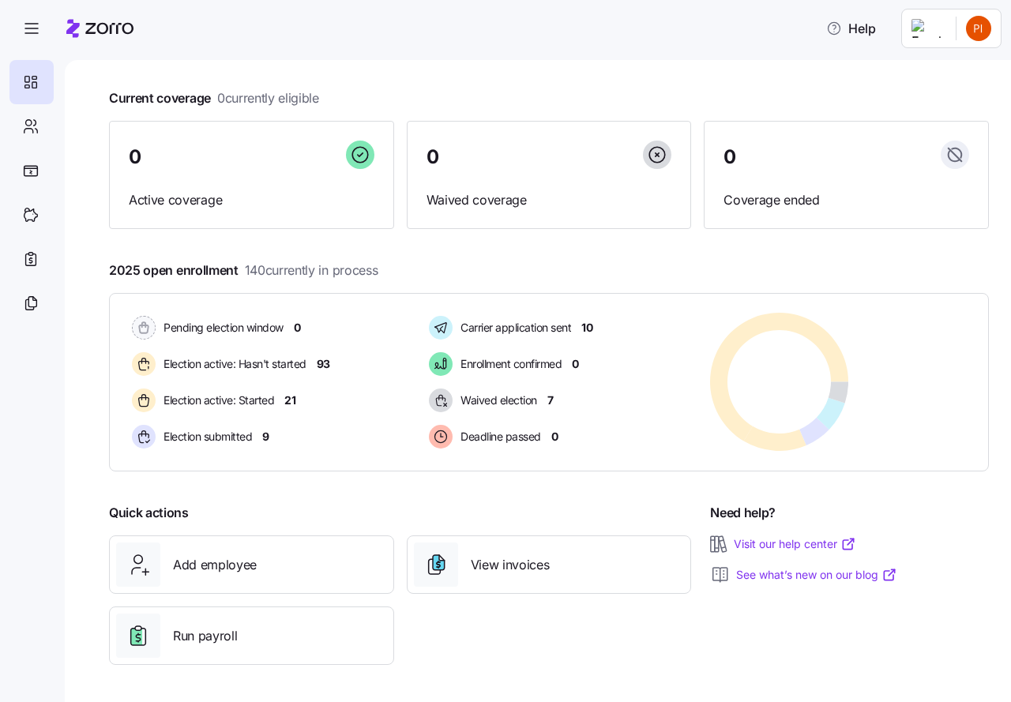
scroll to position [77, 0]
click at [502, 562] on span "View invoices" at bounding box center [510, 564] width 79 height 20
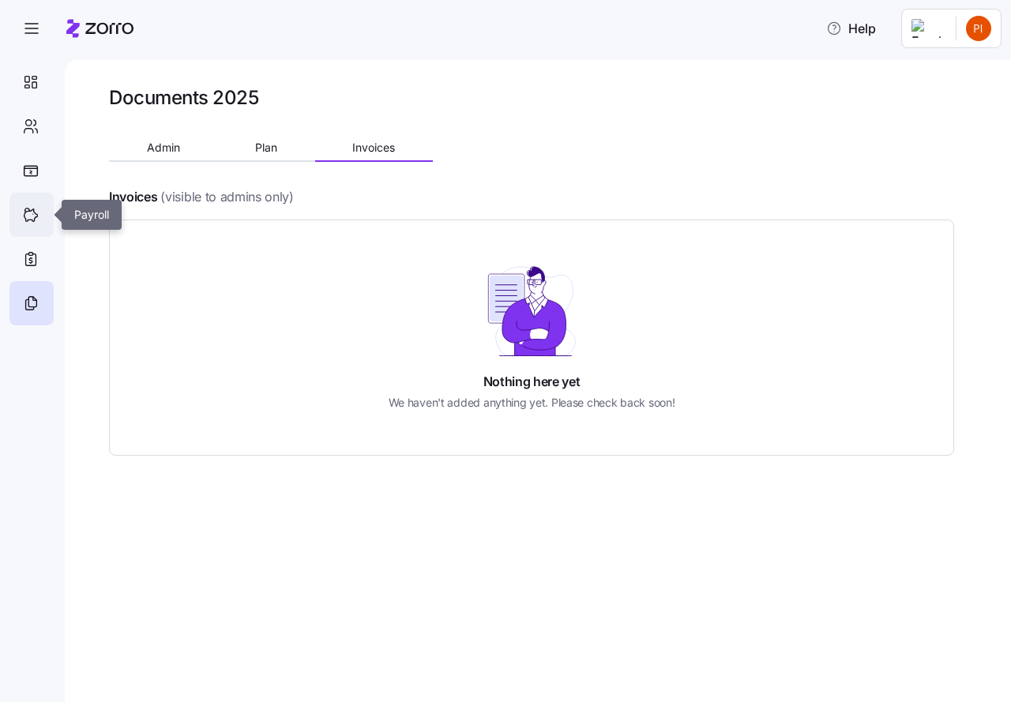
click at [33, 213] on icon at bounding box center [30, 214] width 17 height 19
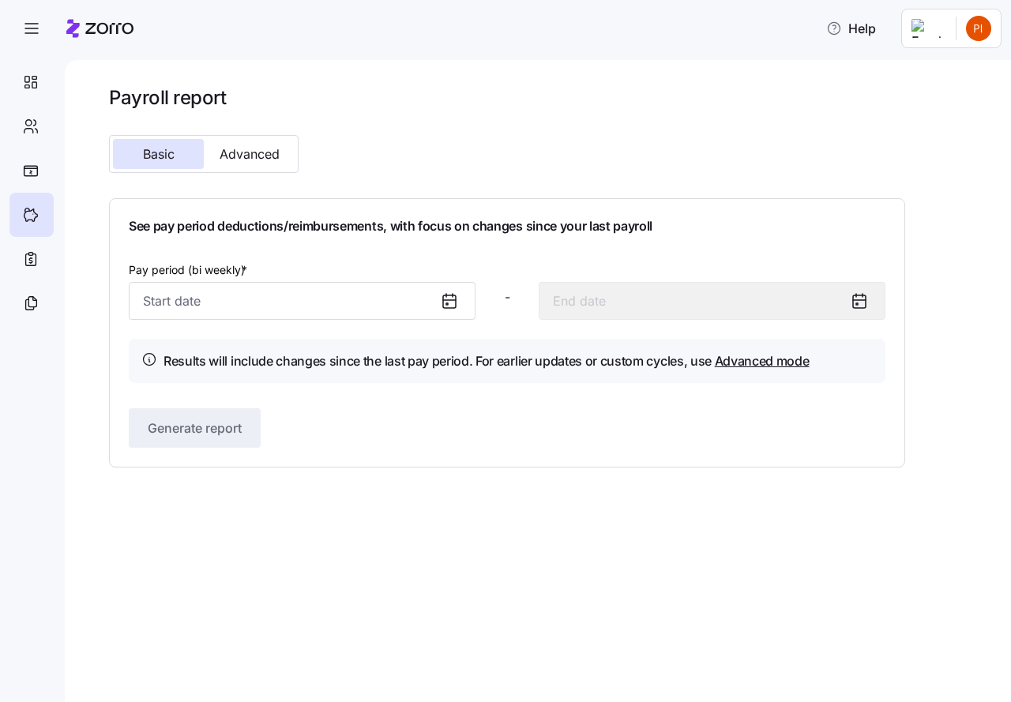
click at [447, 304] on icon at bounding box center [447, 304] width 2 height 2
click at [270, 302] on input "Pay period (bi weekly) *" at bounding box center [302, 301] width 347 height 38
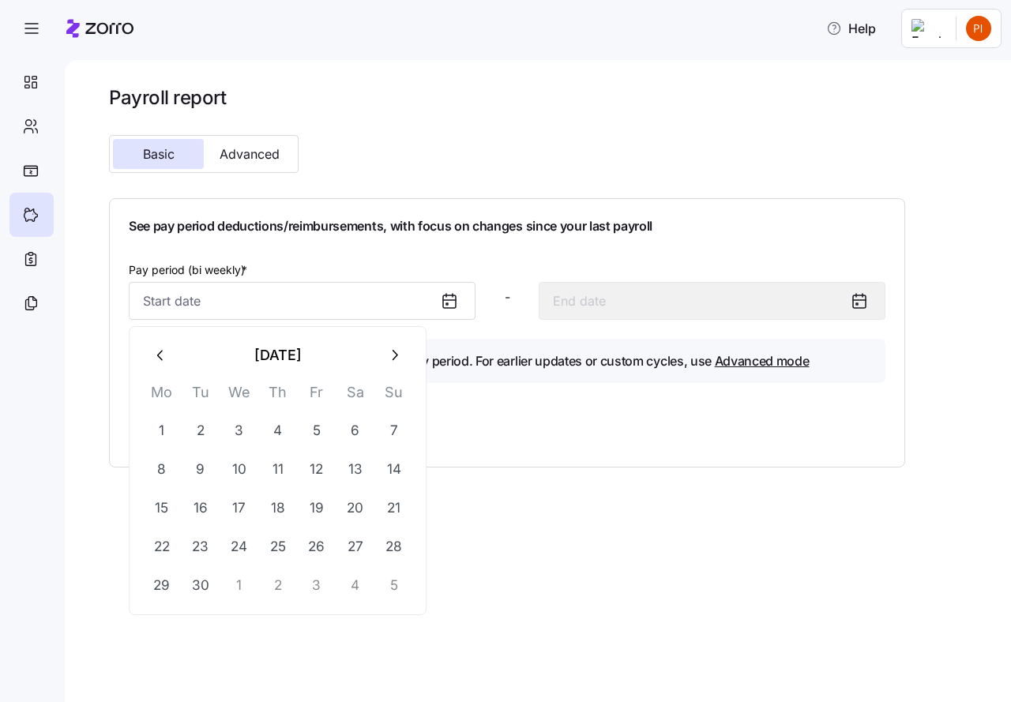
click at [393, 349] on icon "button" at bounding box center [393, 355] width 17 height 17
click at [242, 430] on button "1" at bounding box center [239, 430] width 38 height 38
type input "October 1, 2025"
type input "October 14, 2025"
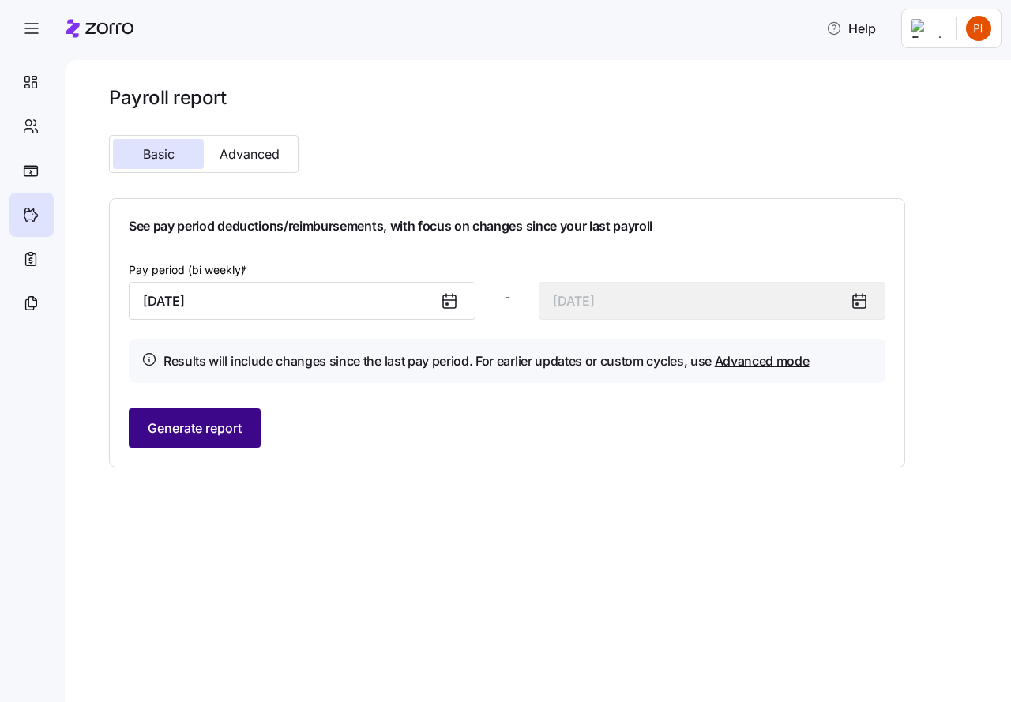
click at [213, 426] on span "Generate report" at bounding box center [195, 428] width 94 height 19
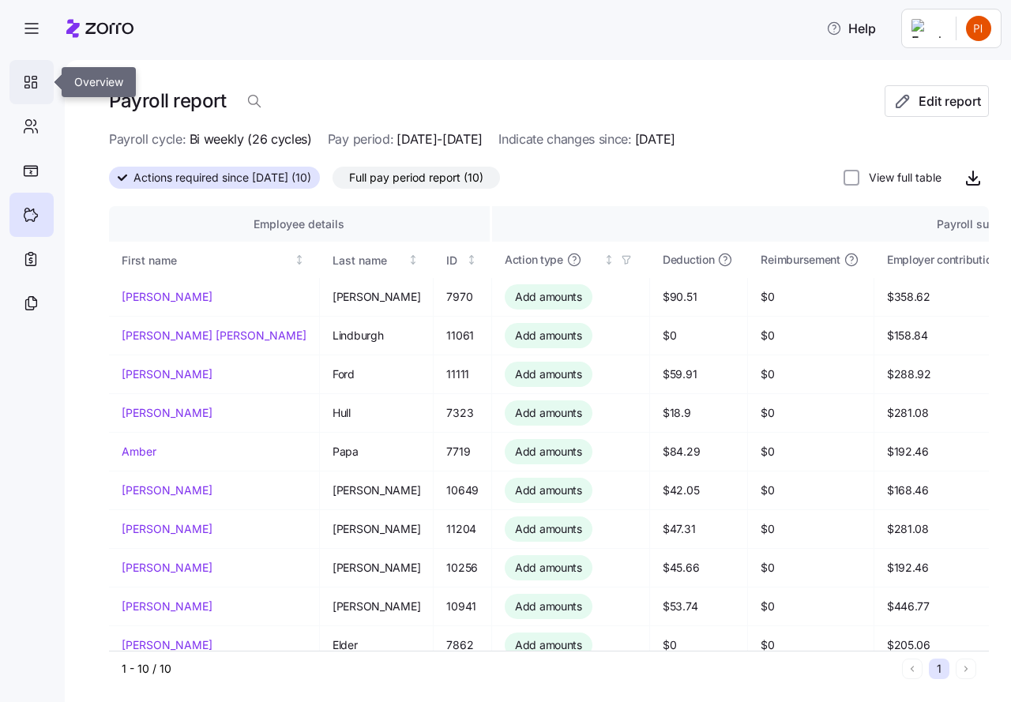
click at [27, 85] on icon at bounding box center [27, 86] width 5 height 3
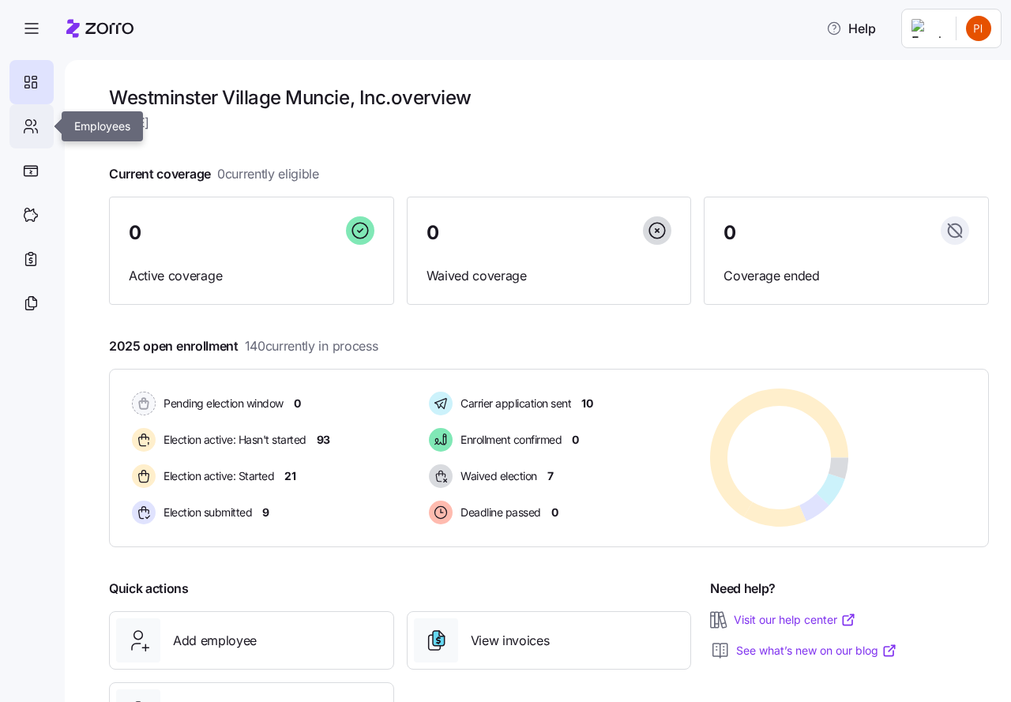
click at [30, 121] on icon at bounding box center [30, 126] width 17 height 19
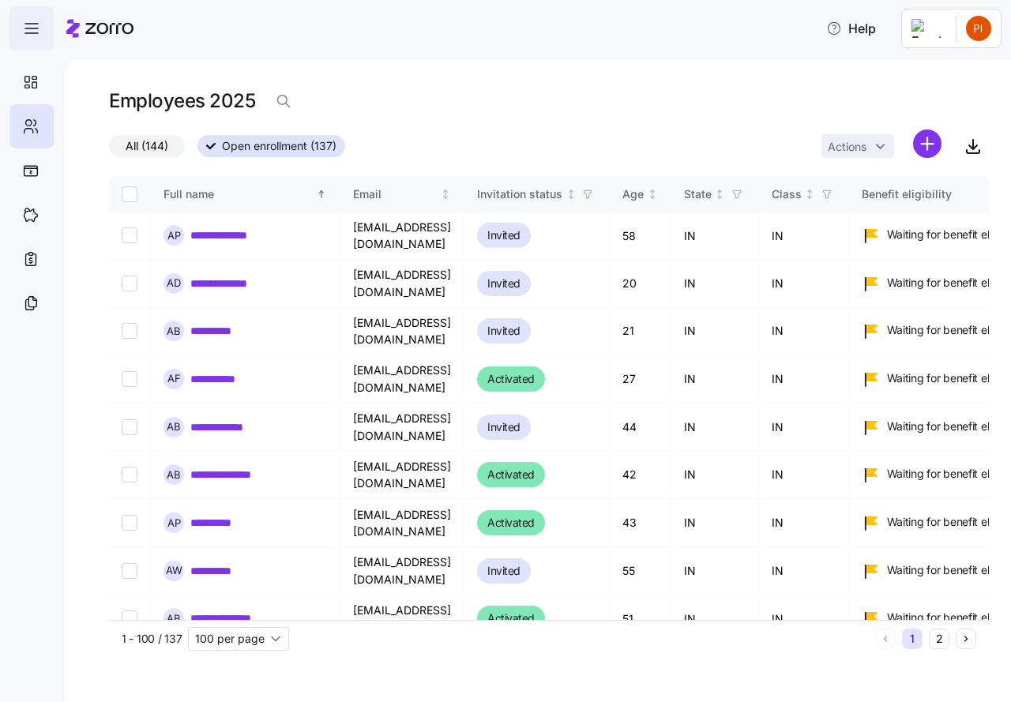
click at [34, 28] on icon "button" at bounding box center [31, 28] width 19 height 19
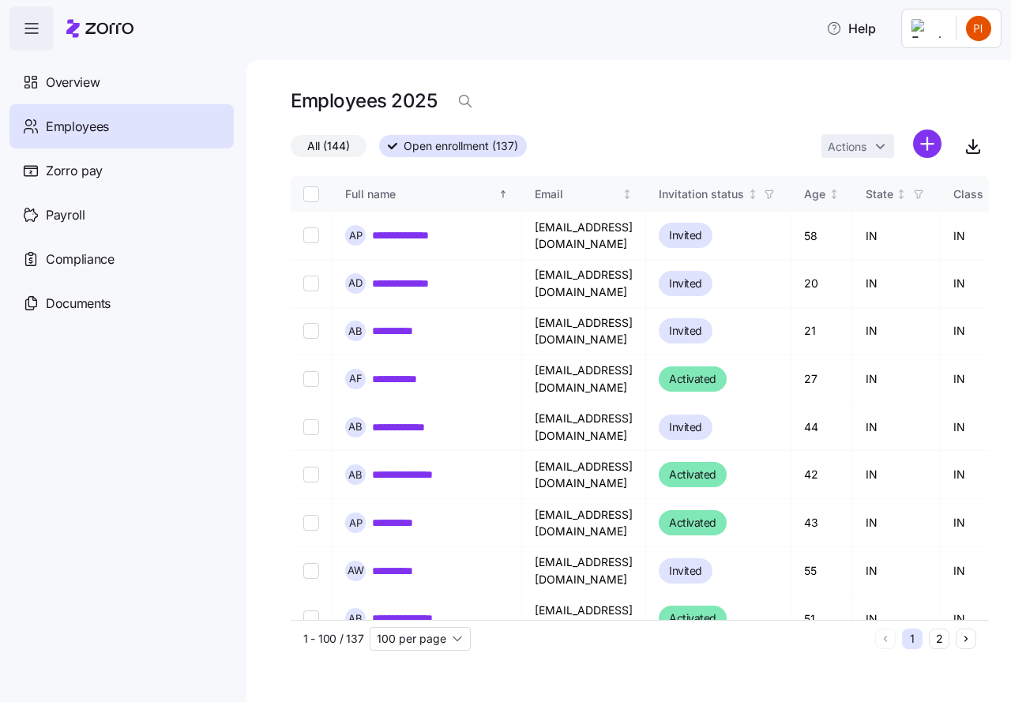
click at [978, 29] on html "**********" at bounding box center [505, 346] width 1011 height 693
click at [918, 162] on div "Log out" at bounding box center [916, 160] width 62 height 17
